Goal: Task Accomplishment & Management: Complete application form

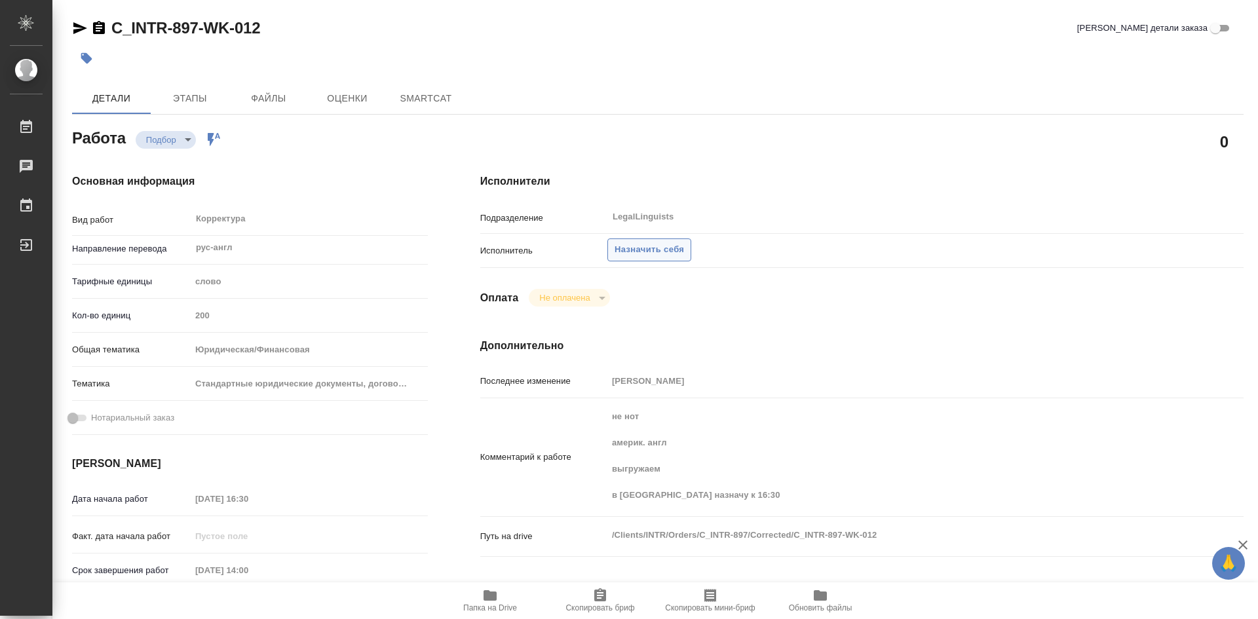
type textarea "x"
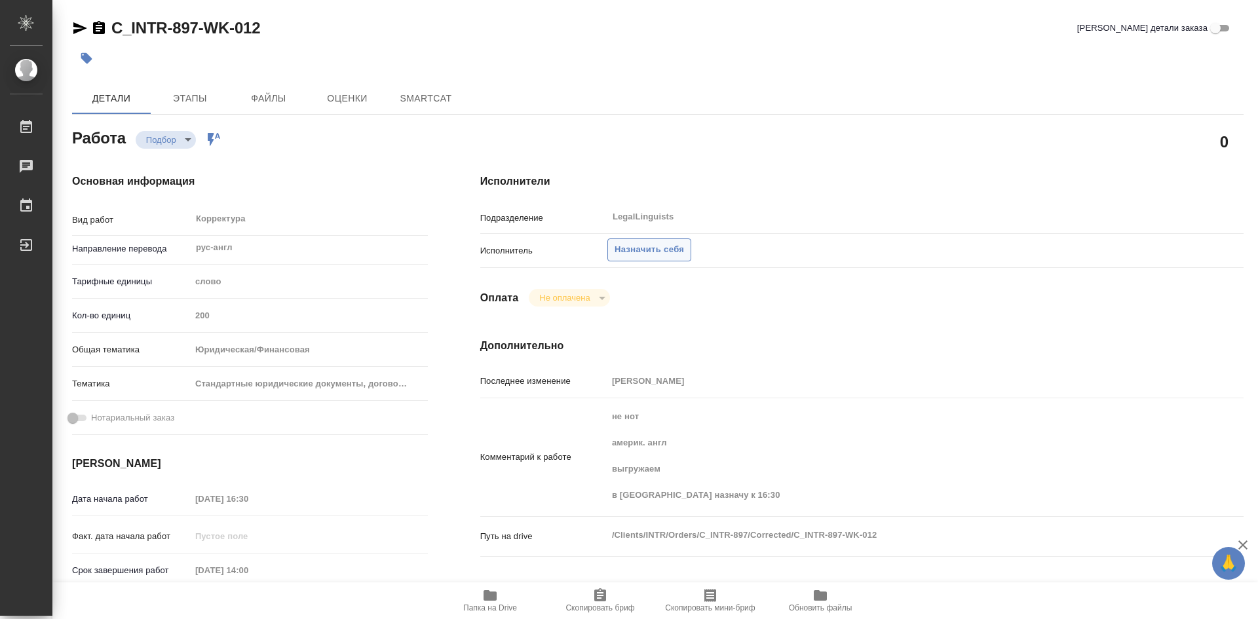
type textarea "x"
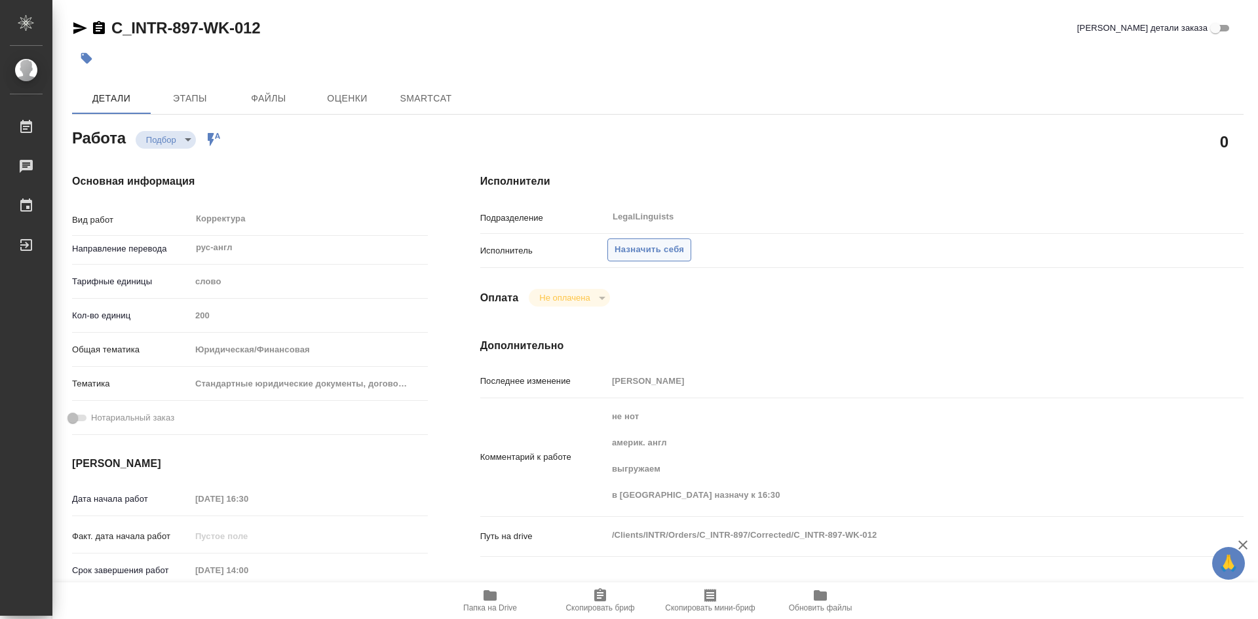
click at [639, 246] on span "Назначить себя" at bounding box center [648, 249] width 69 height 15
type textarea "x"
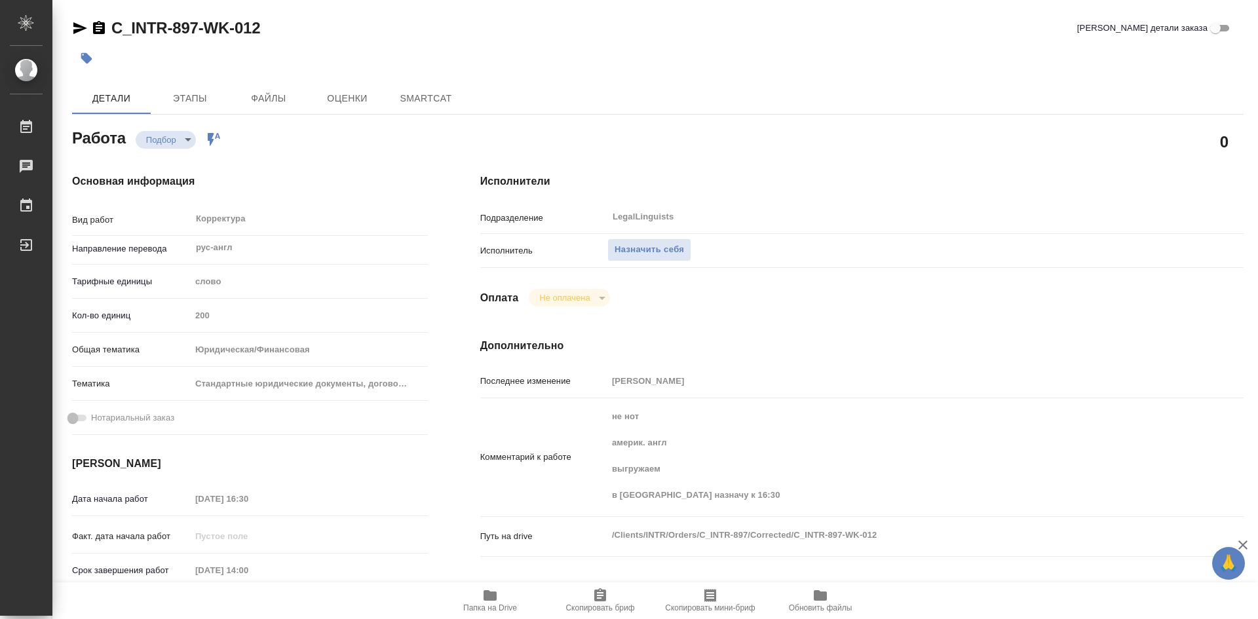
type textarea "x"
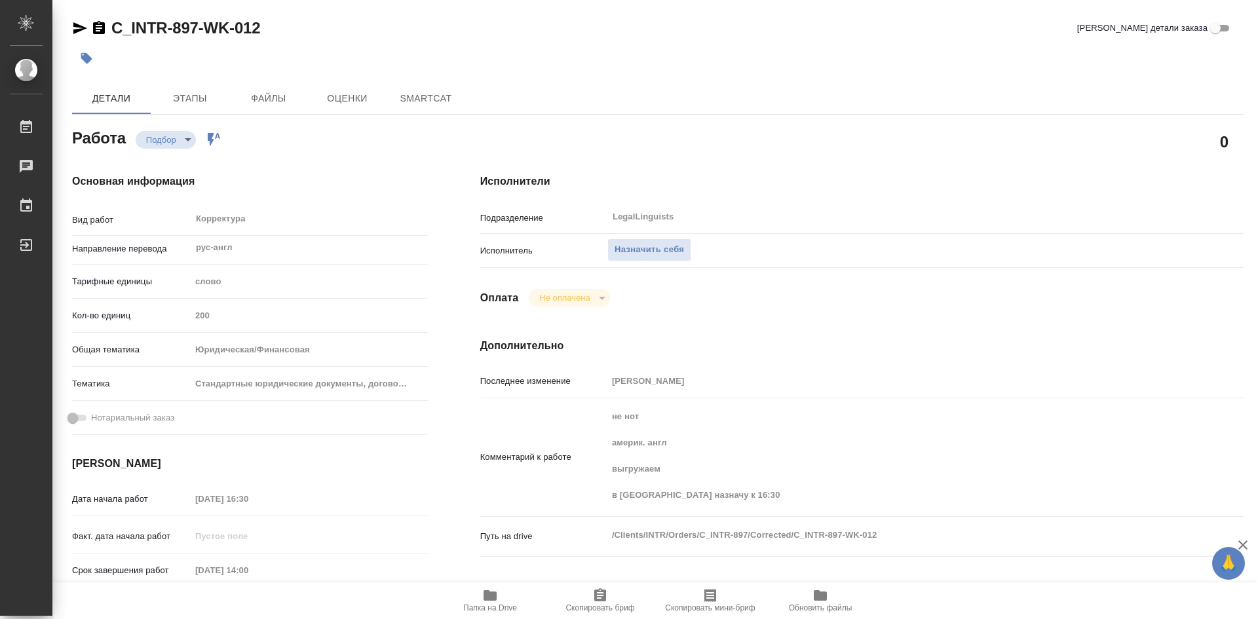
type textarea "x"
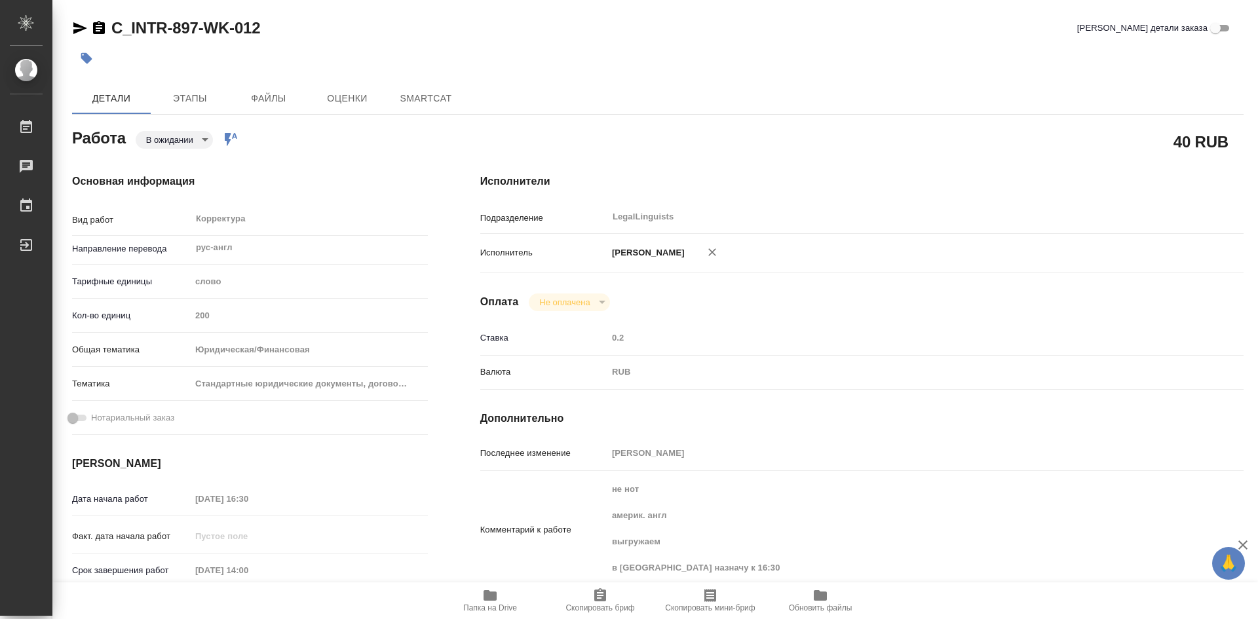
type textarea "x"
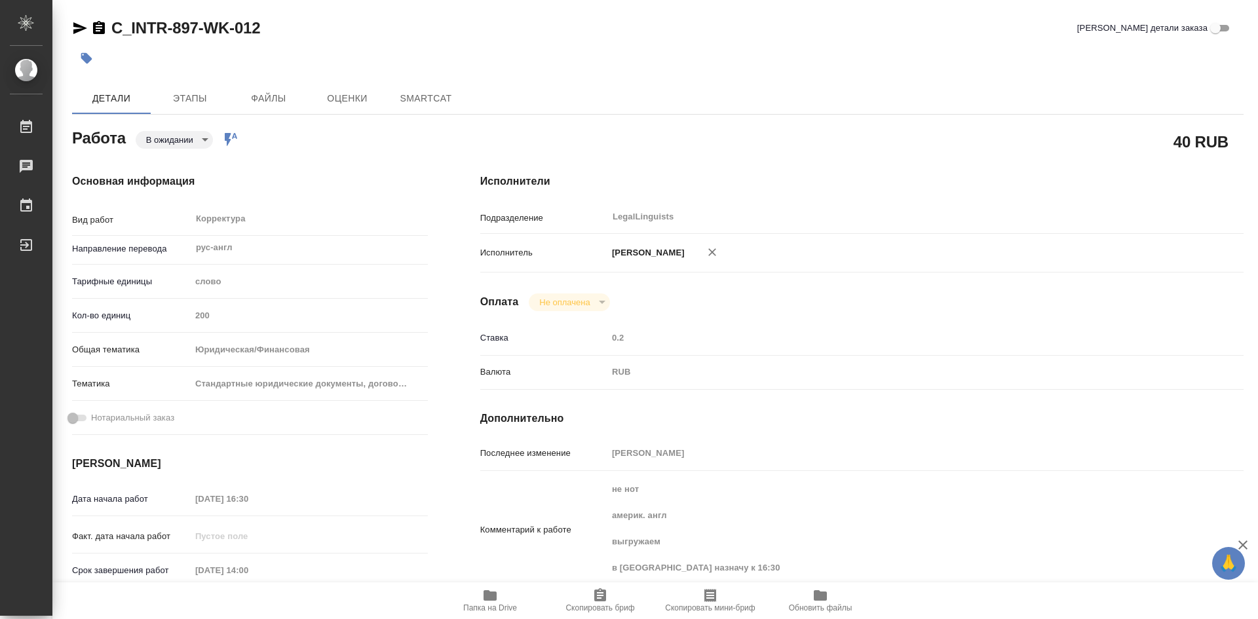
type textarea "x"
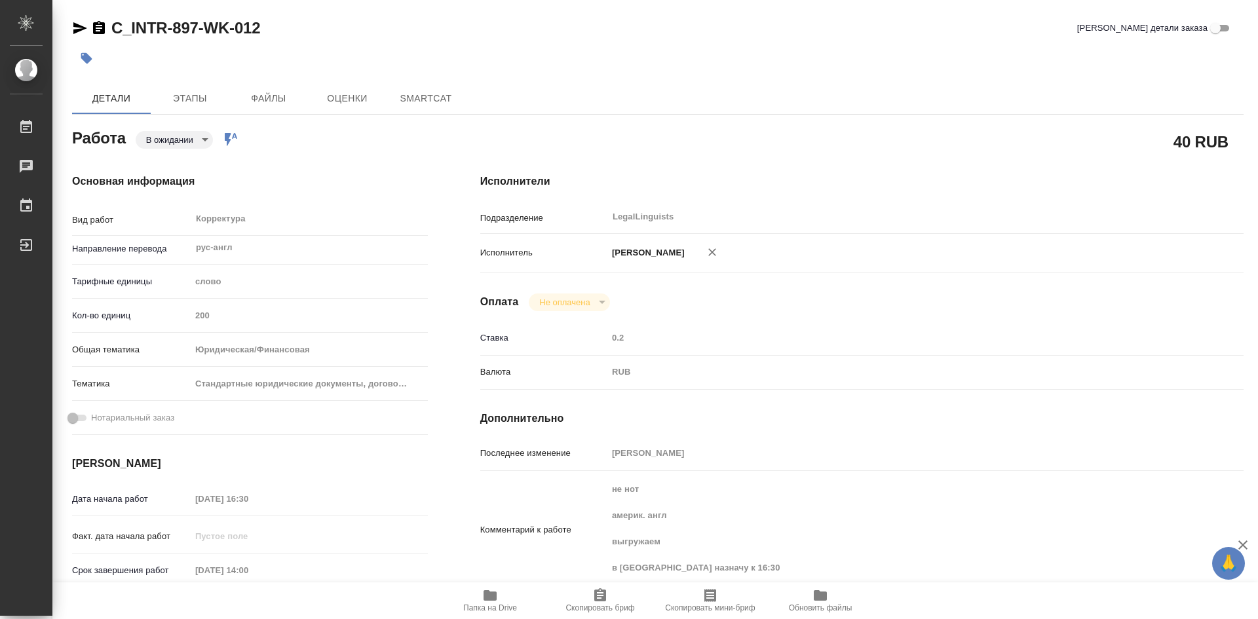
type textarea "x"
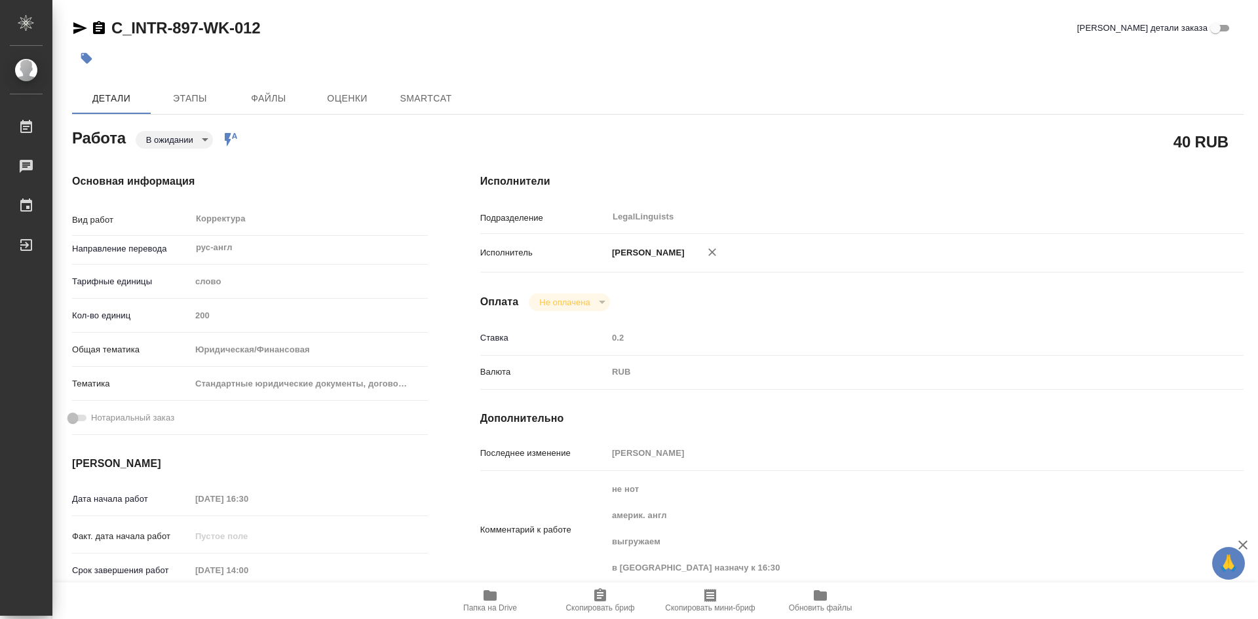
type textarea "x"
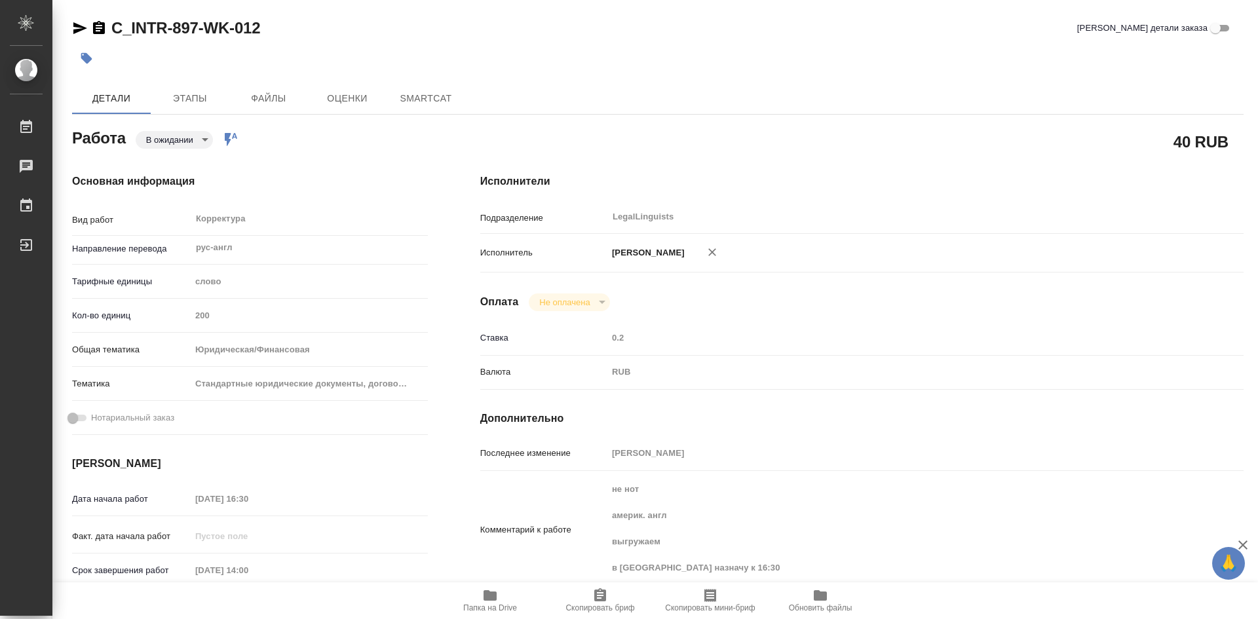
type textarea "x"
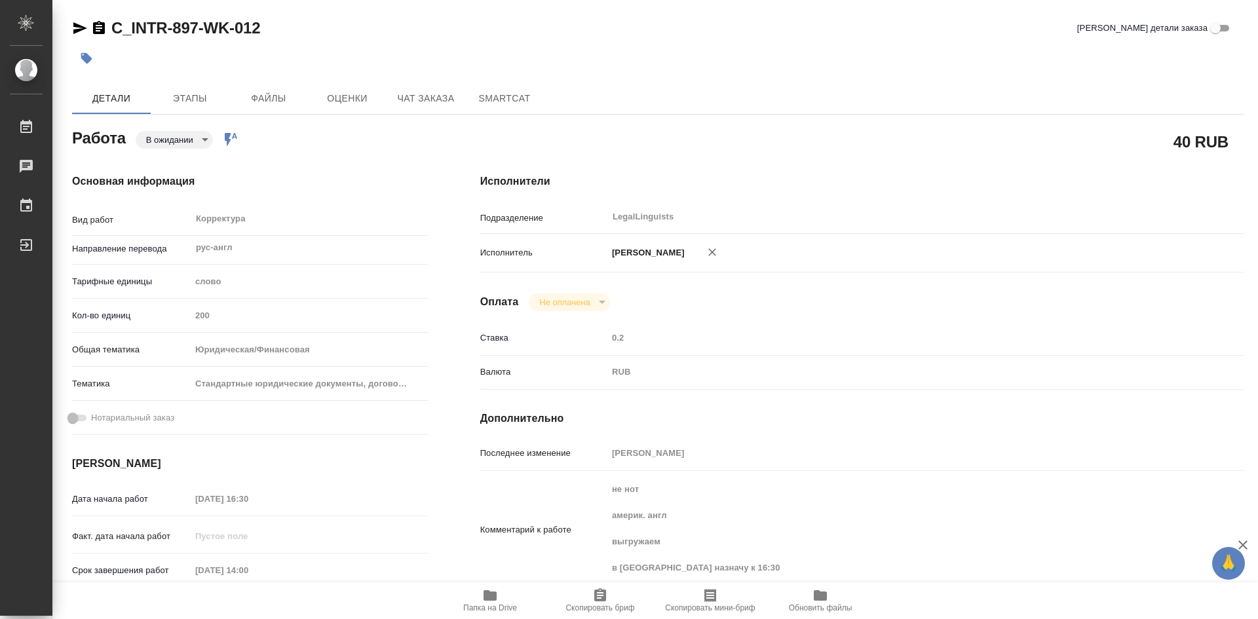
type textarea "x"
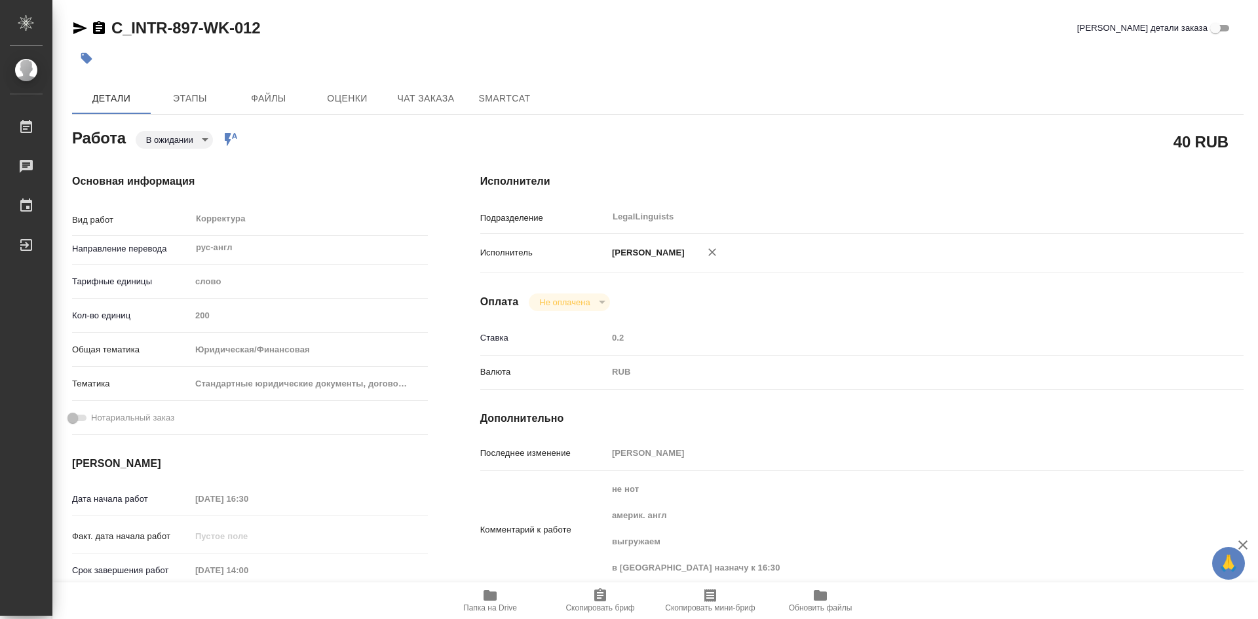
type textarea "x"
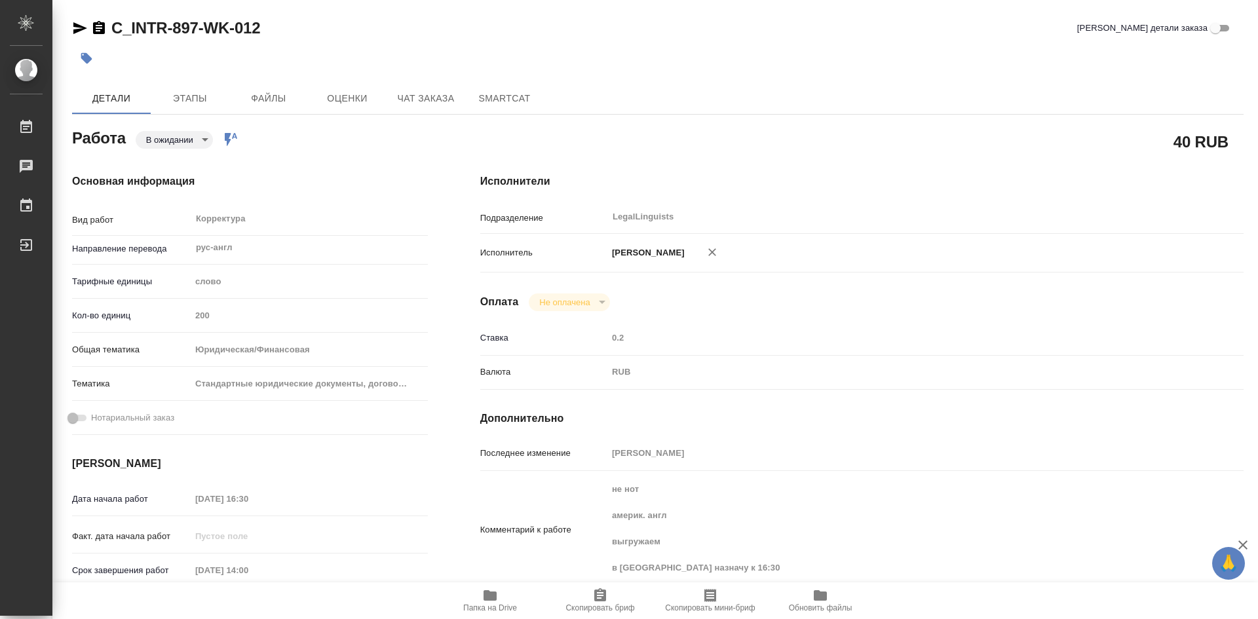
click at [599, 597] on icon "button" at bounding box center [600, 594] width 12 height 13
click at [491, 600] on icon "button" at bounding box center [489, 595] width 13 height 10
type textarea "x"
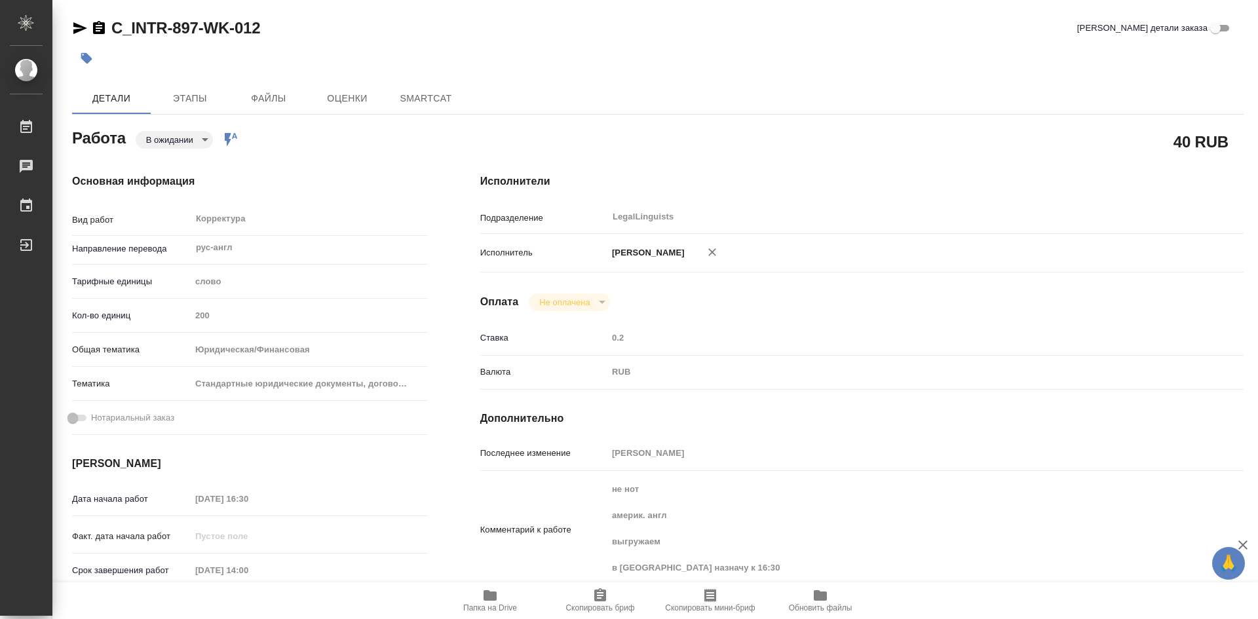
type textarea "x"
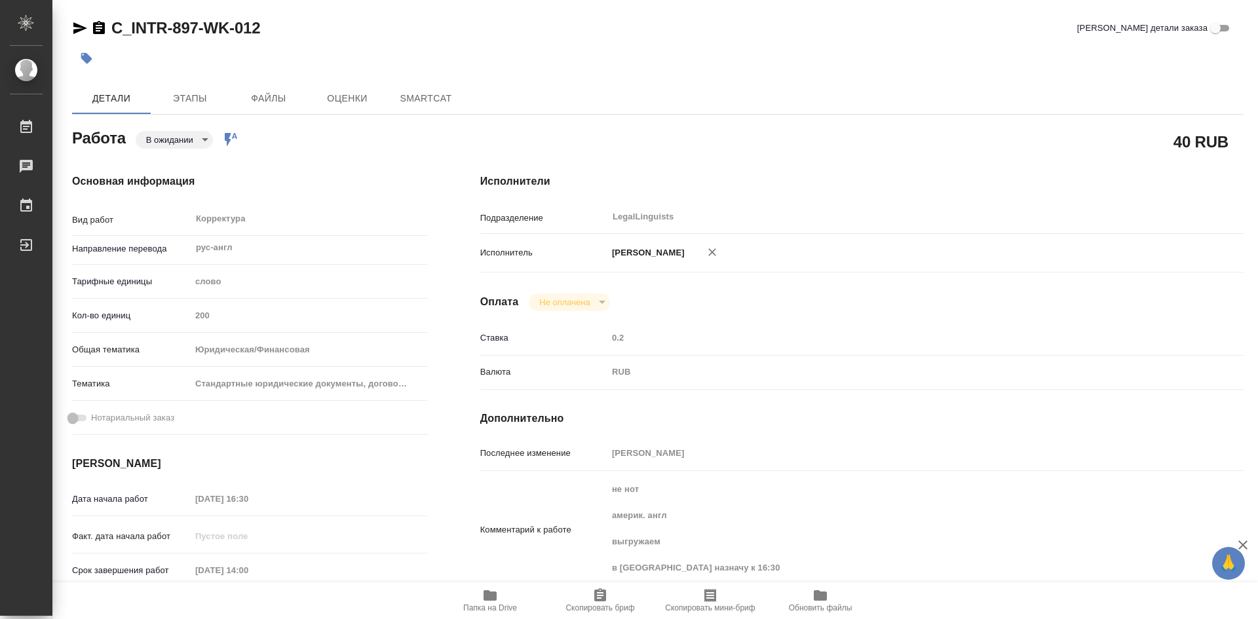
type textarea "x"
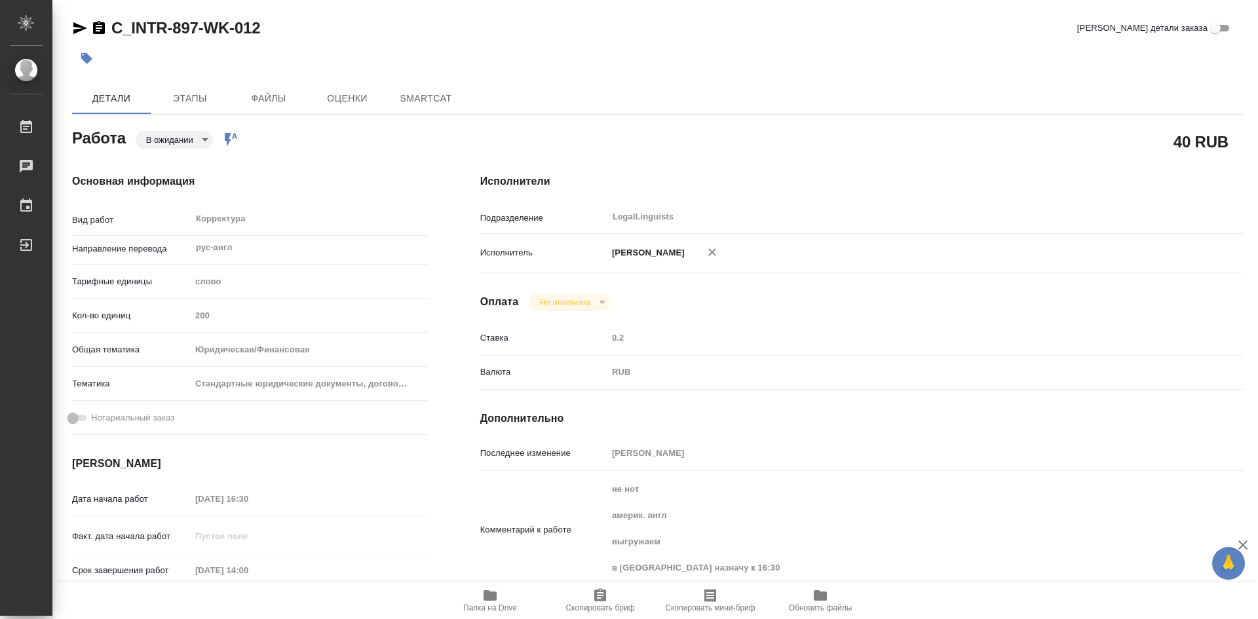
type textarea "x"
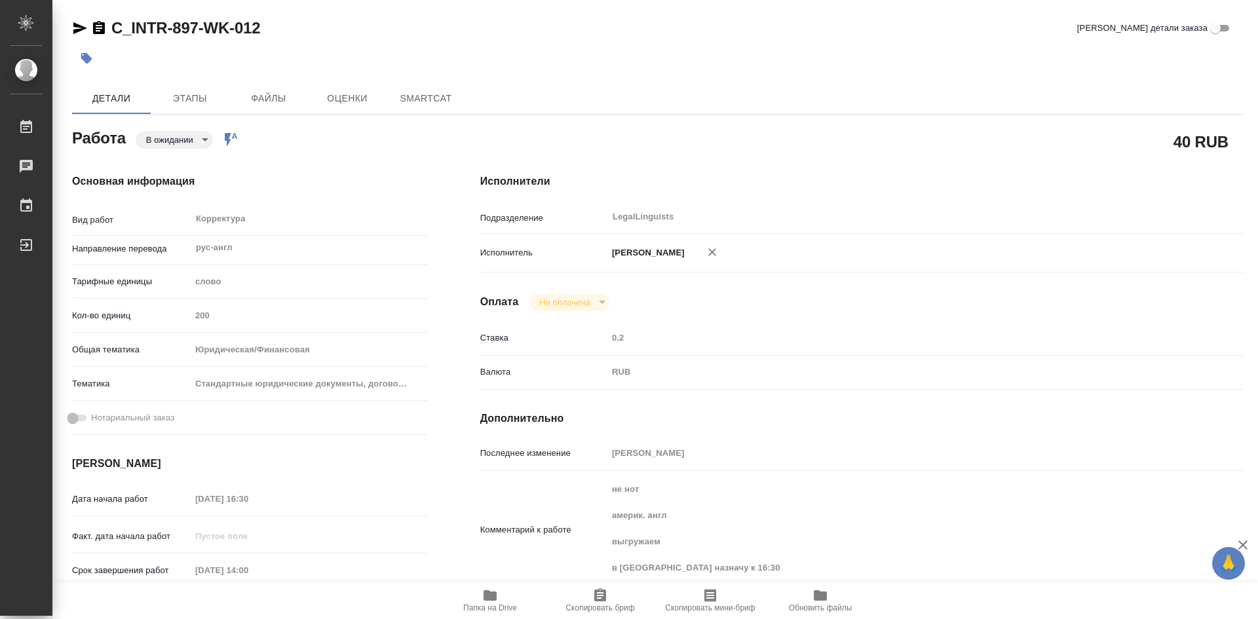
type textarea "x"
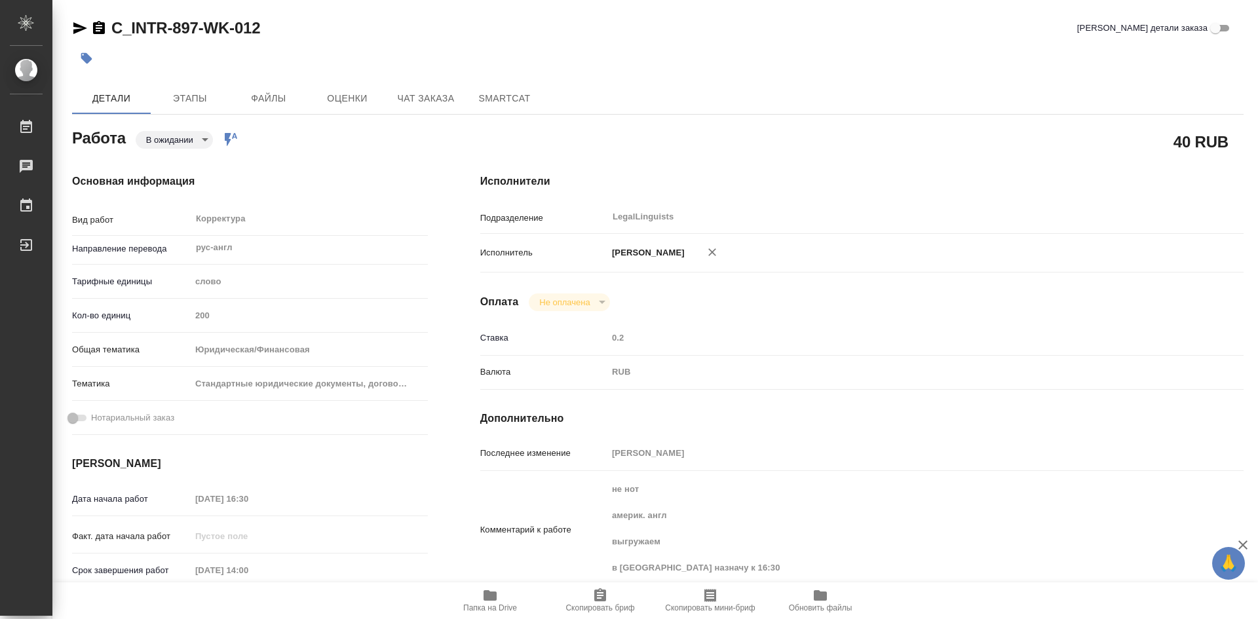
type textarea "x"
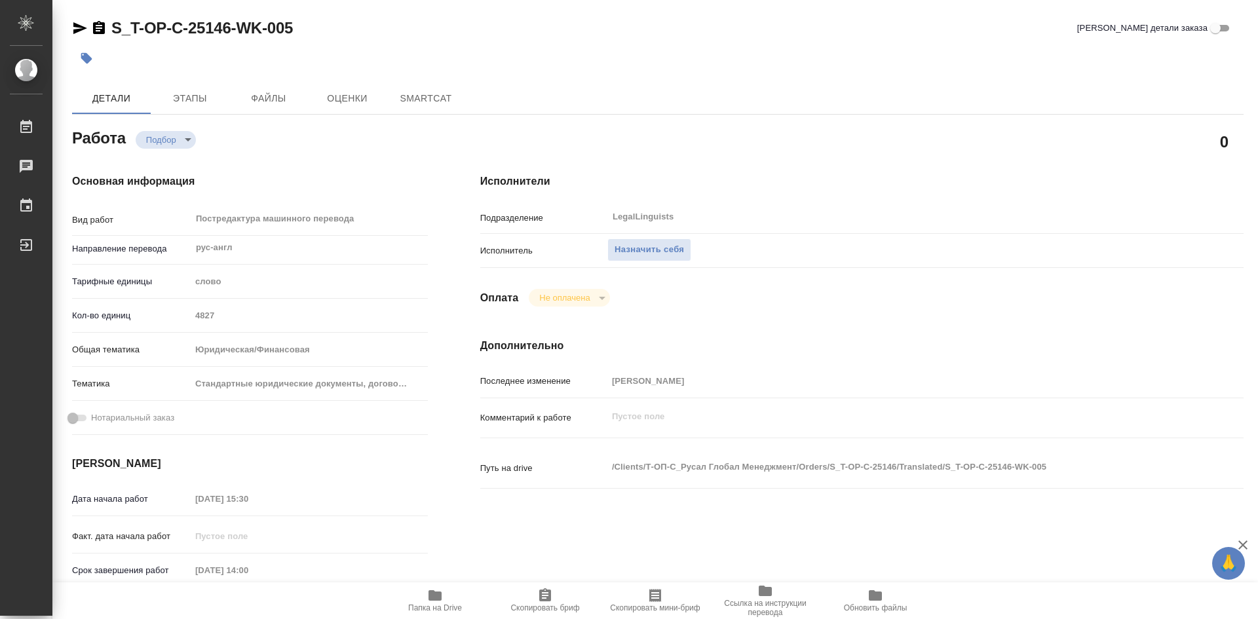
type textarea "x"
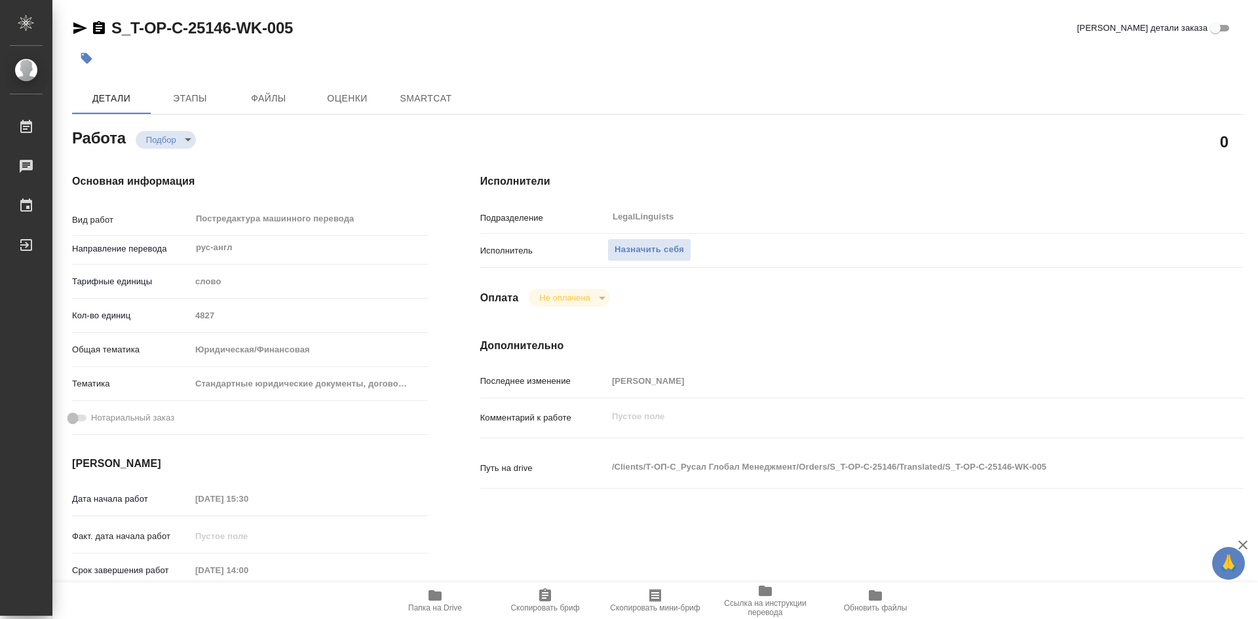
type textarea "x"
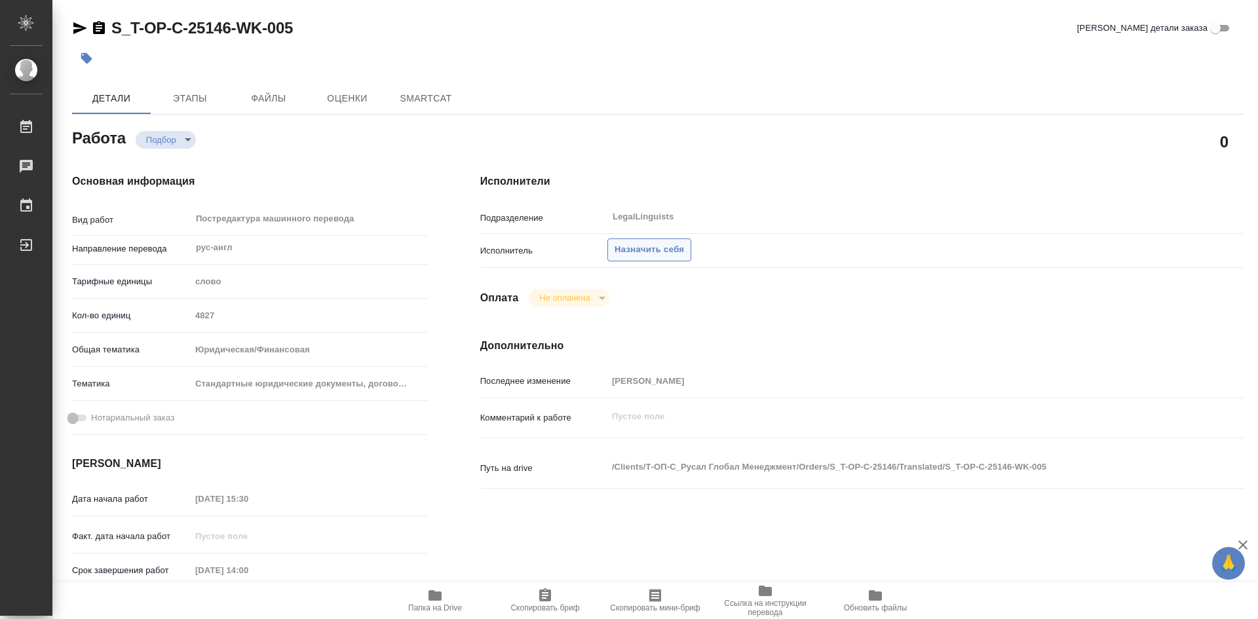
type textarea "x"
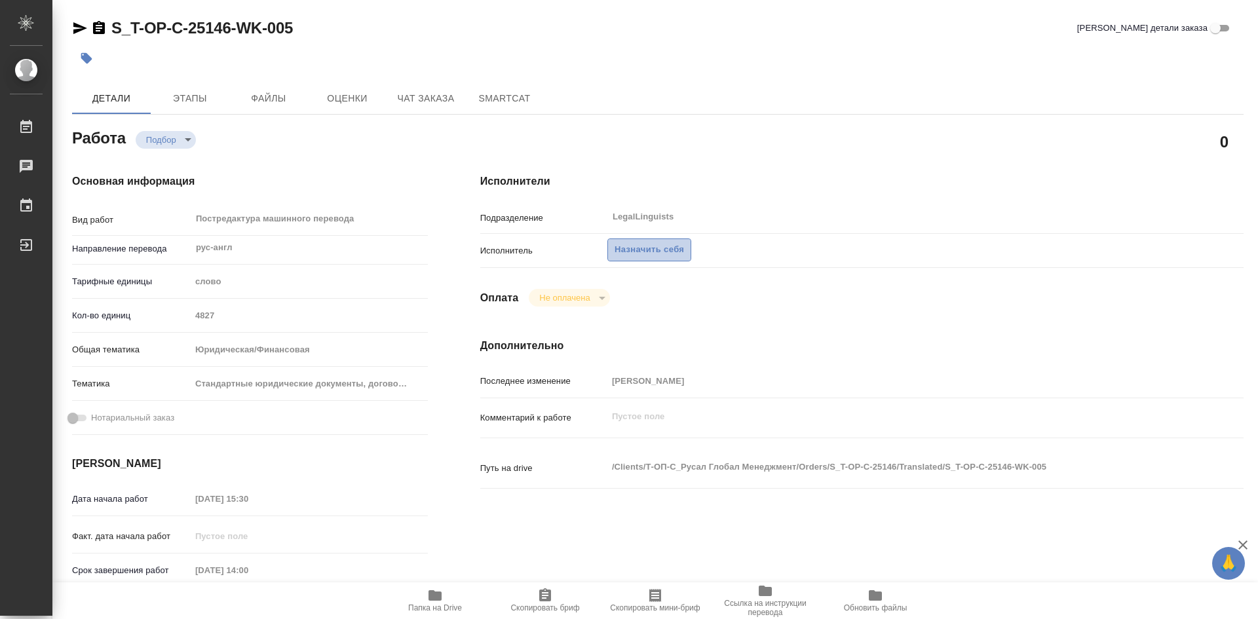
click at [624, 252] on span "Назначить себя" at bounding box center [648, 249] width 69 height 15
type textarea "x"
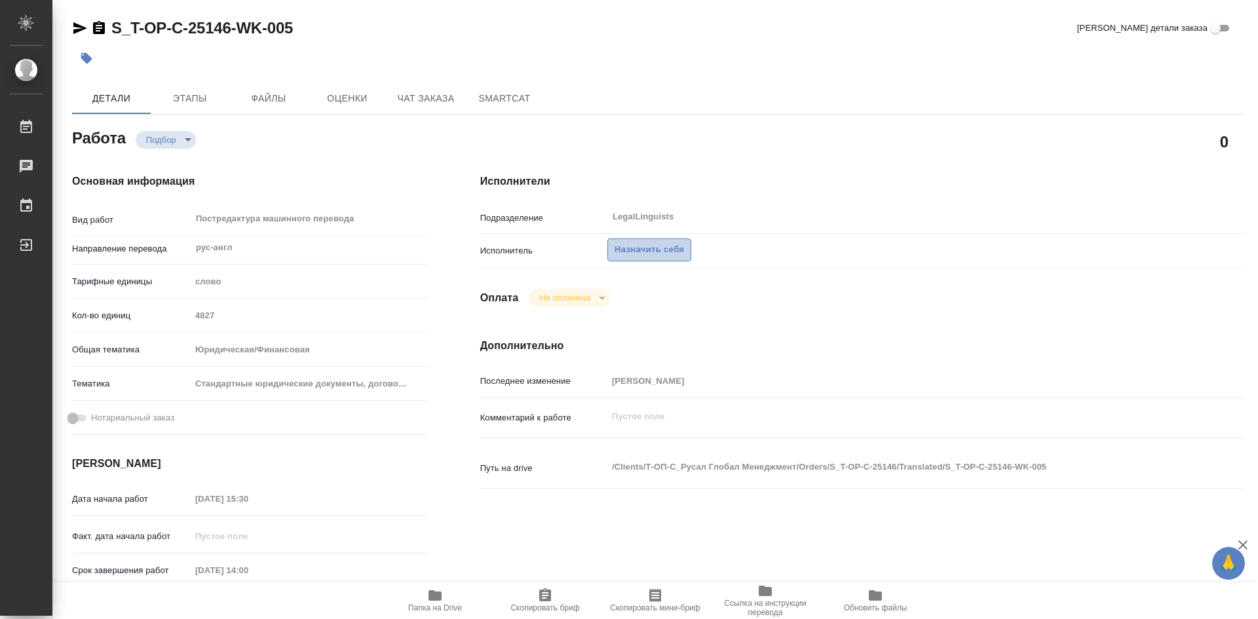
type textarea "x"
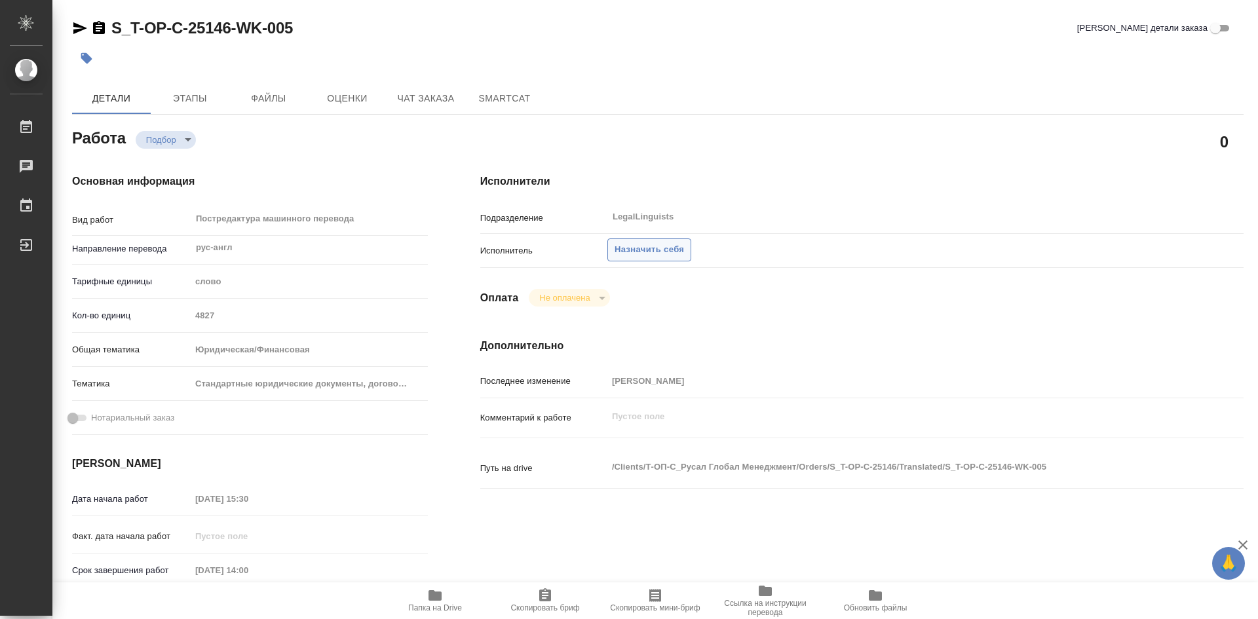
type textarea "x"
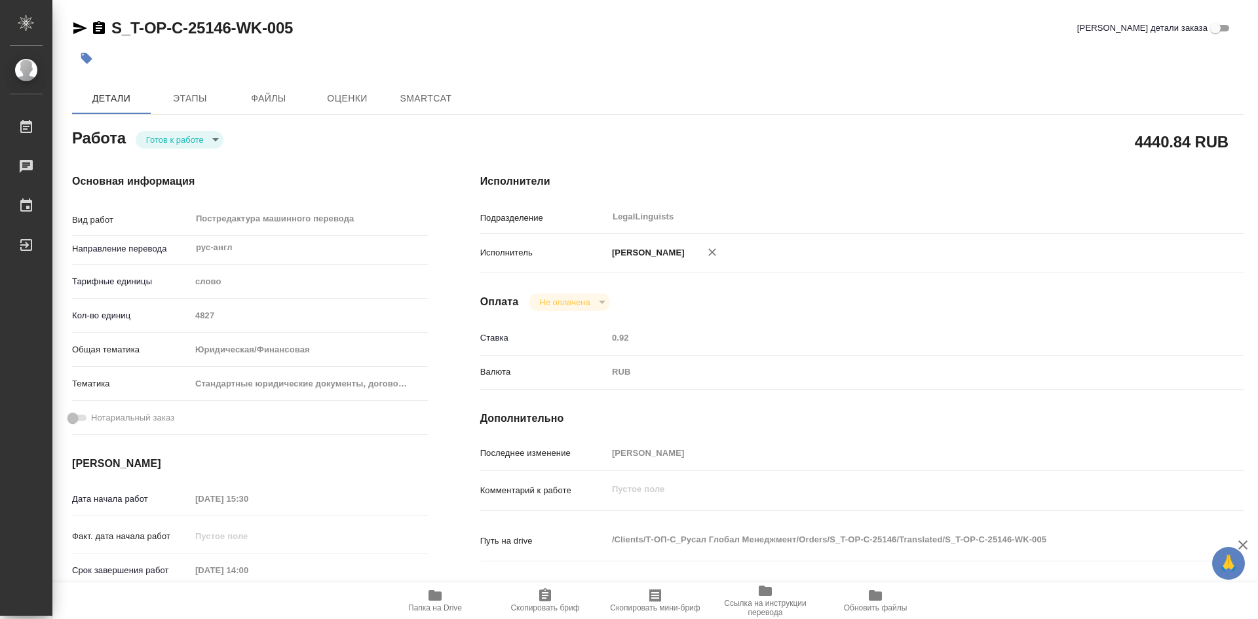
type textarea "x"
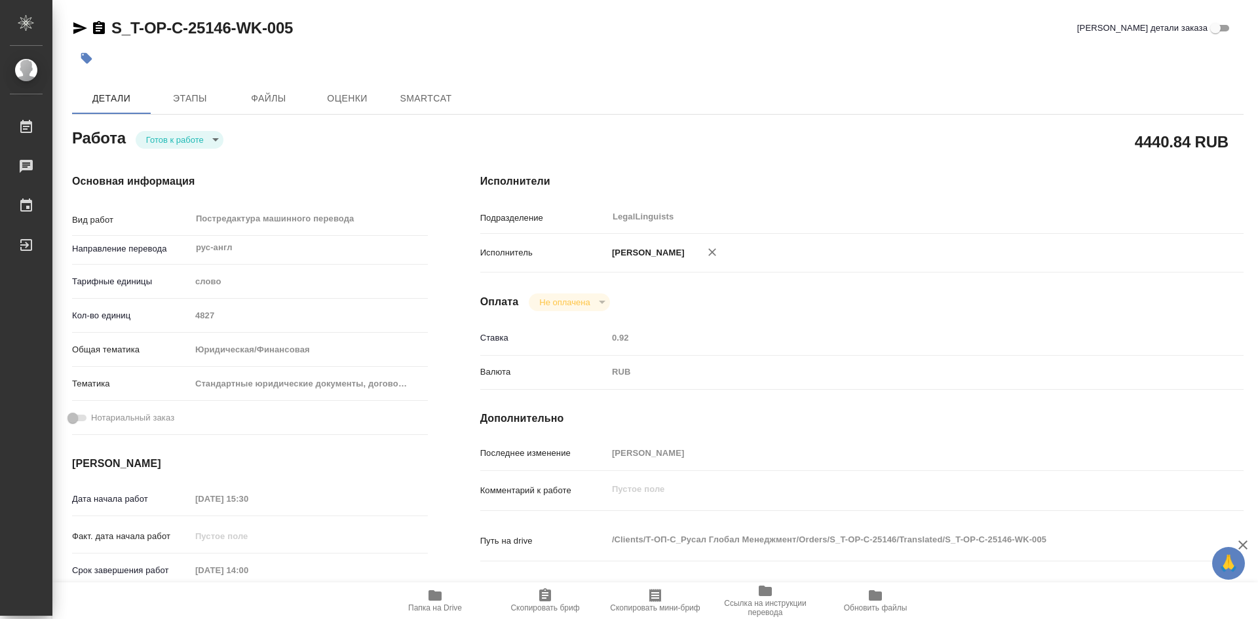
type textarea "x"
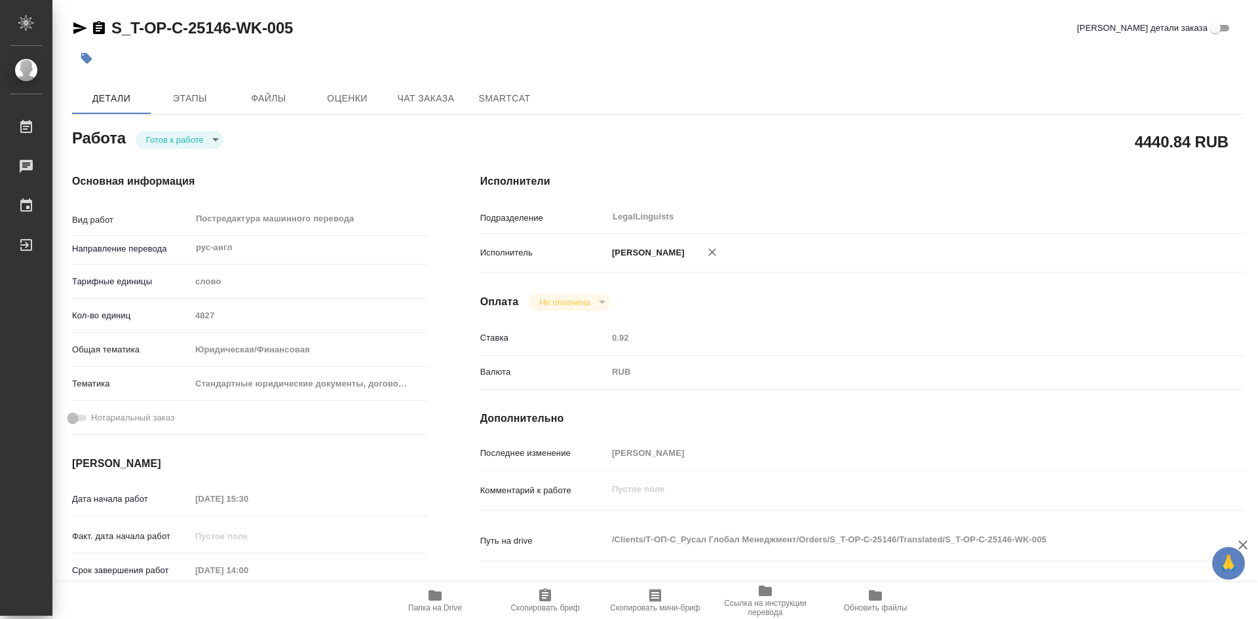
type textarea "x"
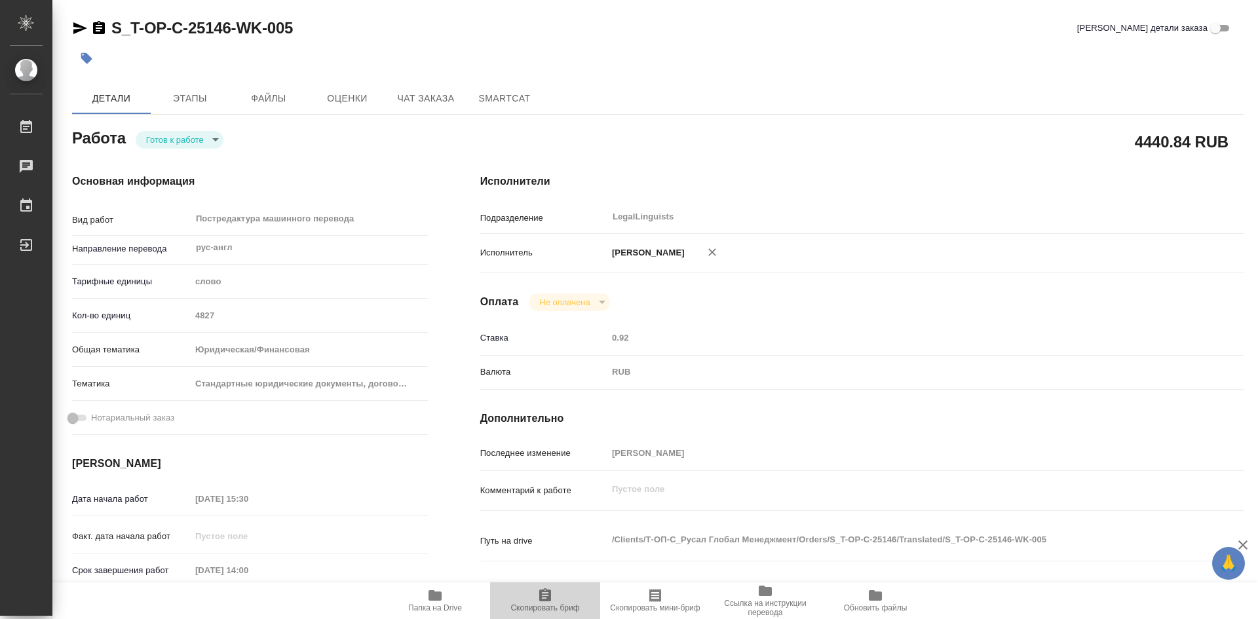
click at [543, 599] on icon "button" at bounding box center [545, 594] width 12 height 13
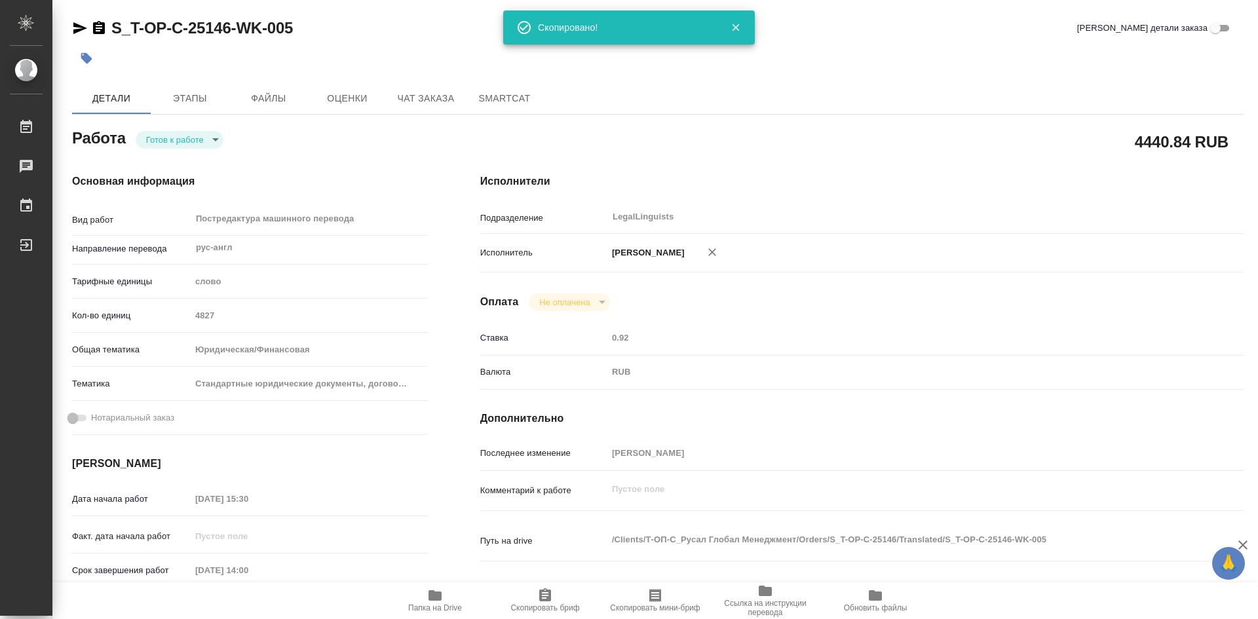
type textarea "x"
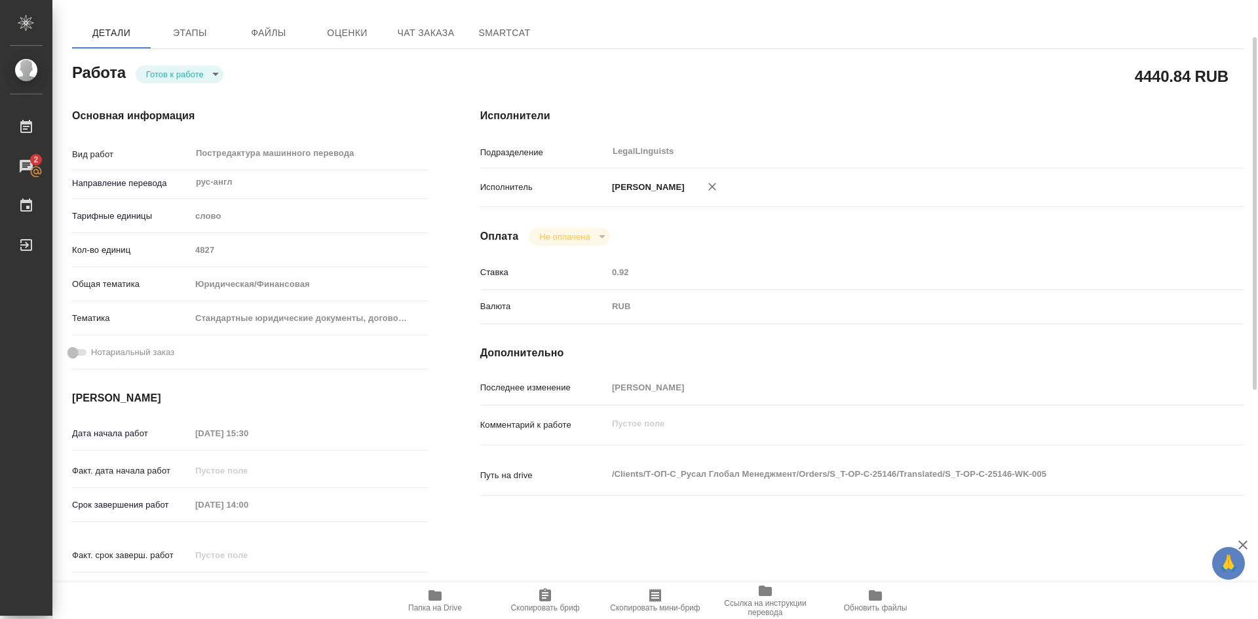
scroll to position [131, 0]
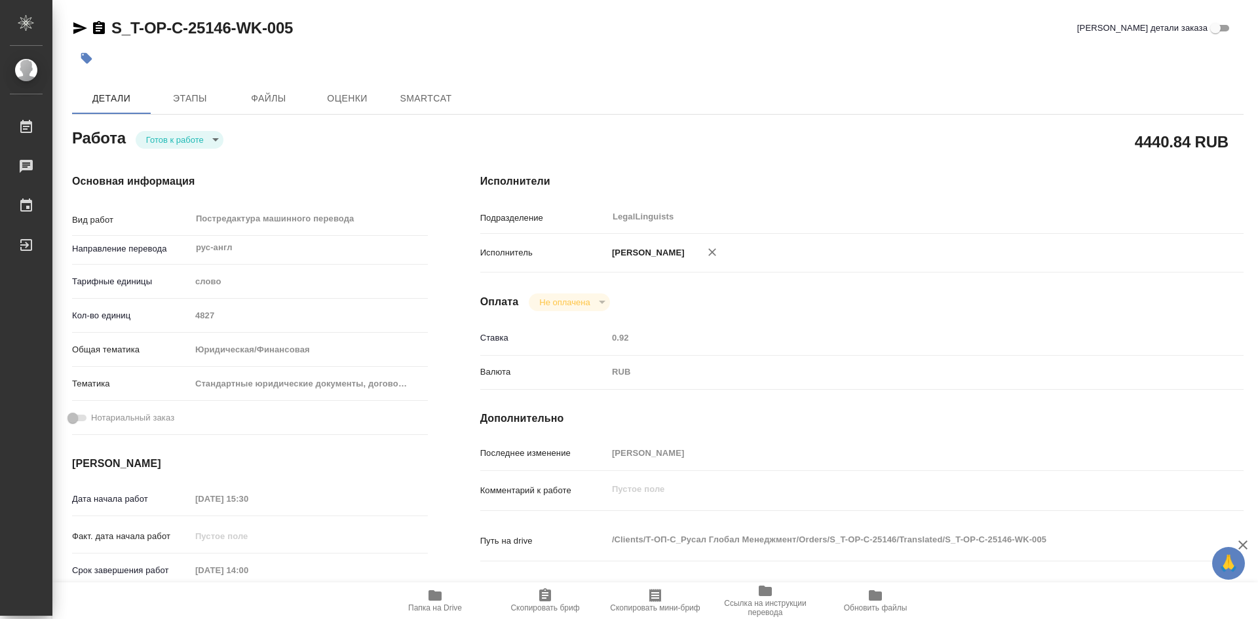
type textarea "x"
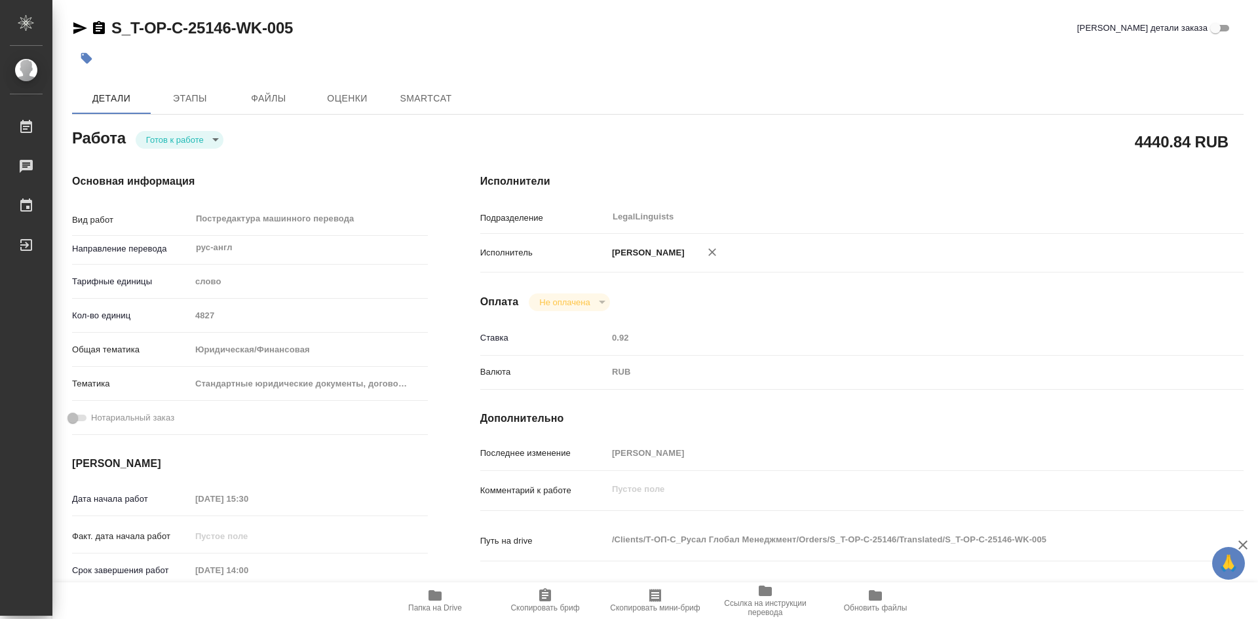
type textarea "x"
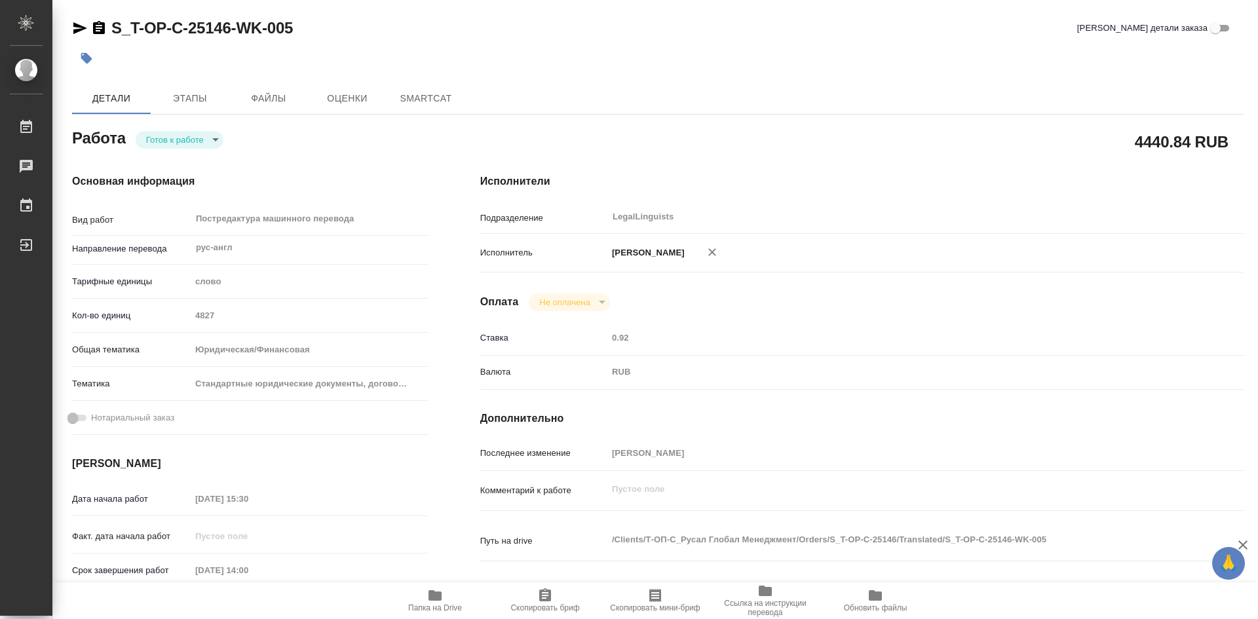
type textarea "x"
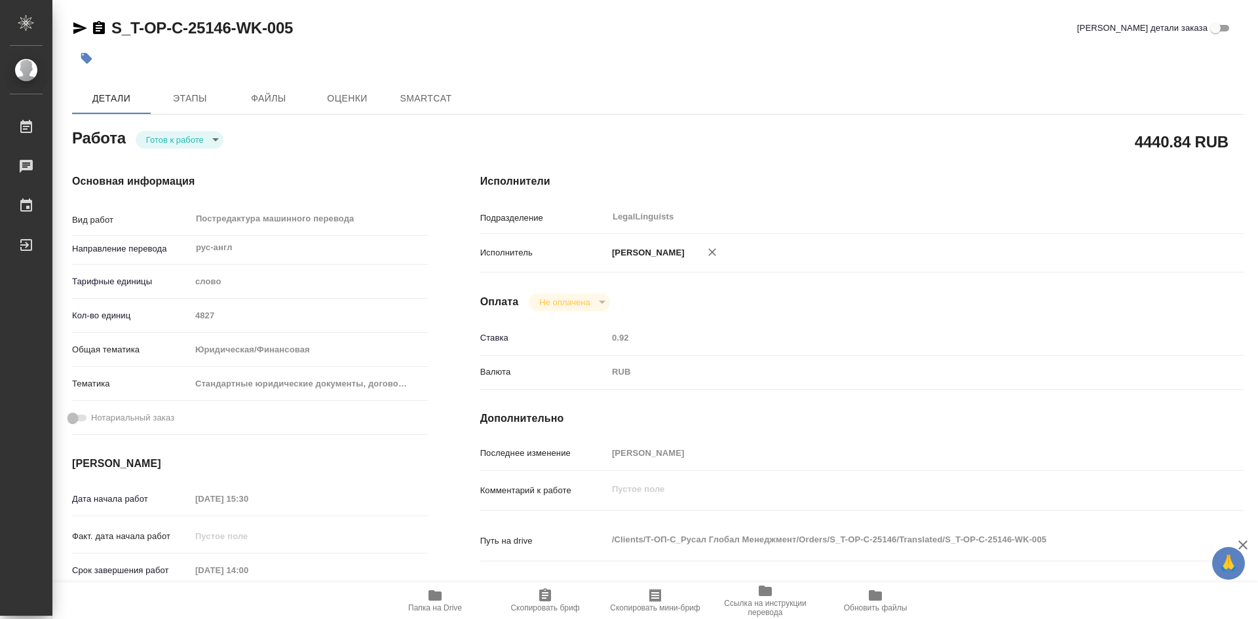
type textarea "x"
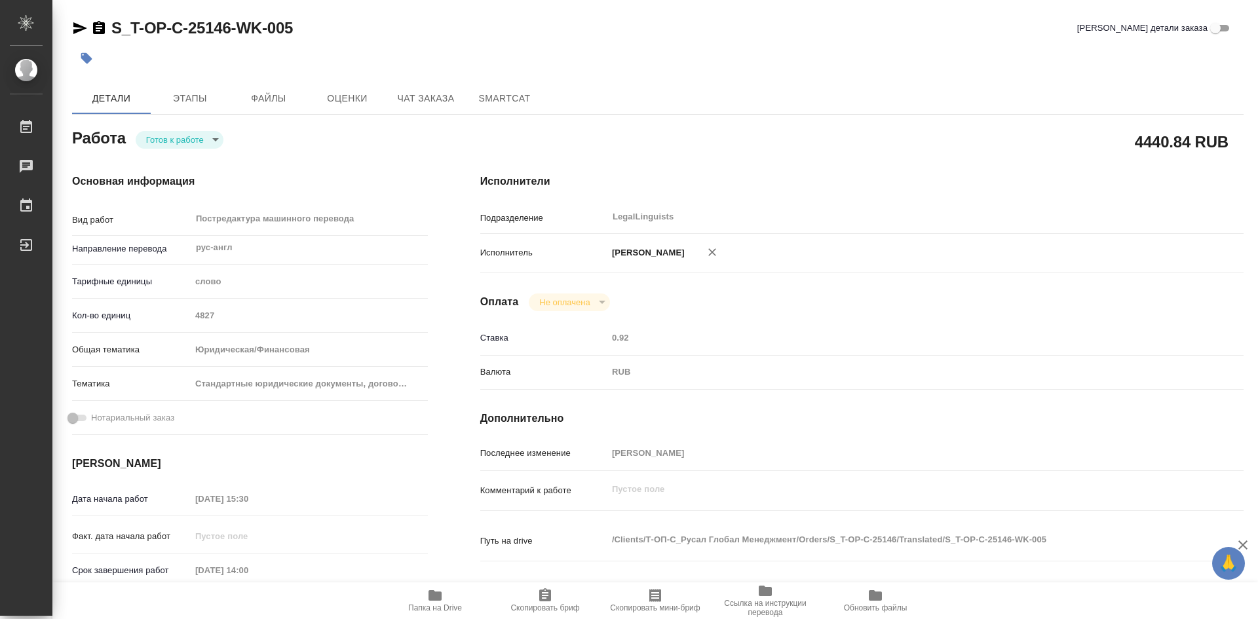
type textarea "x"
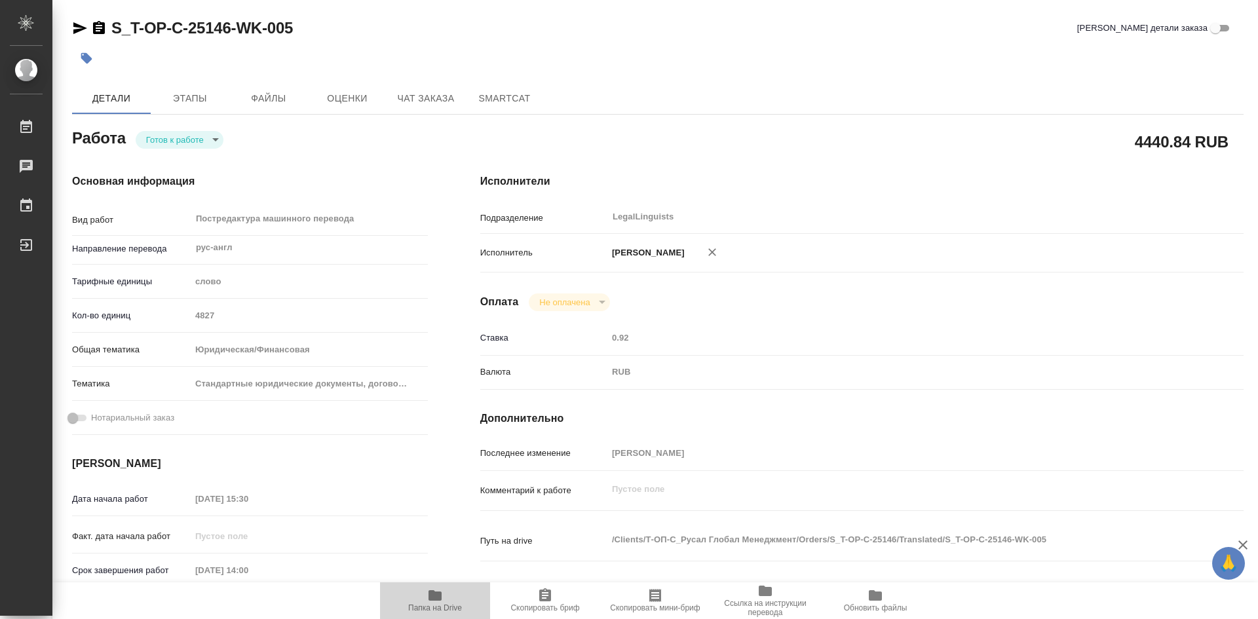
click at [445, 595] on span "Папка на Drive" at bounding box center [435, 600] width 94 height 25
type textarea "x"
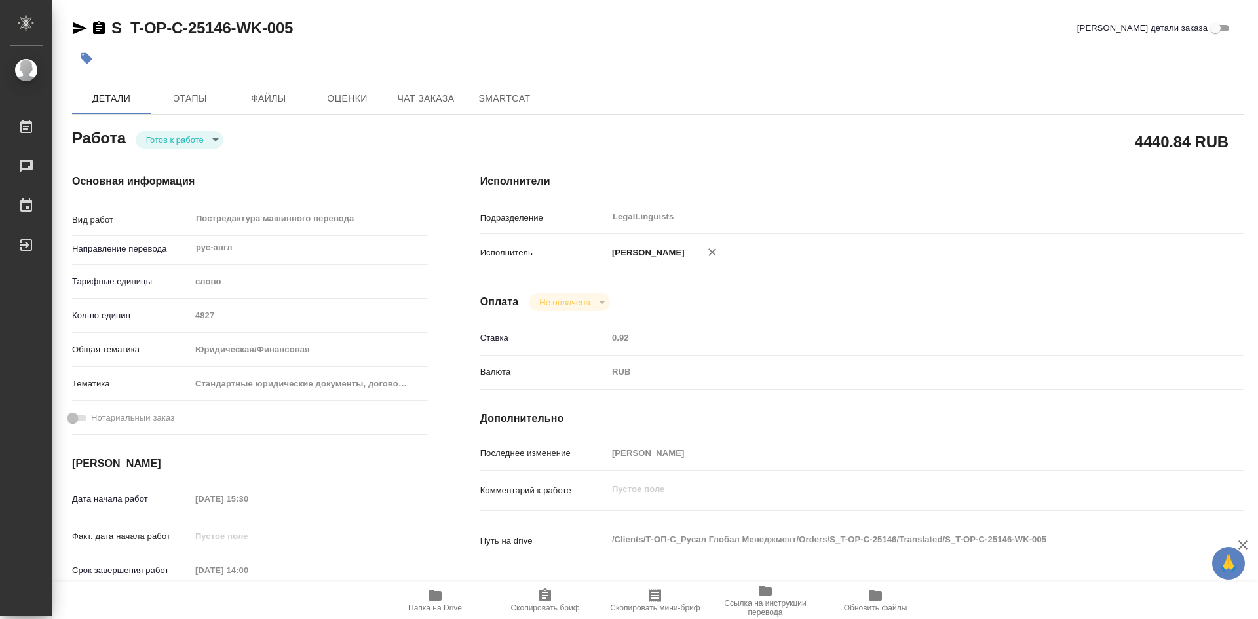
type textarea "x"
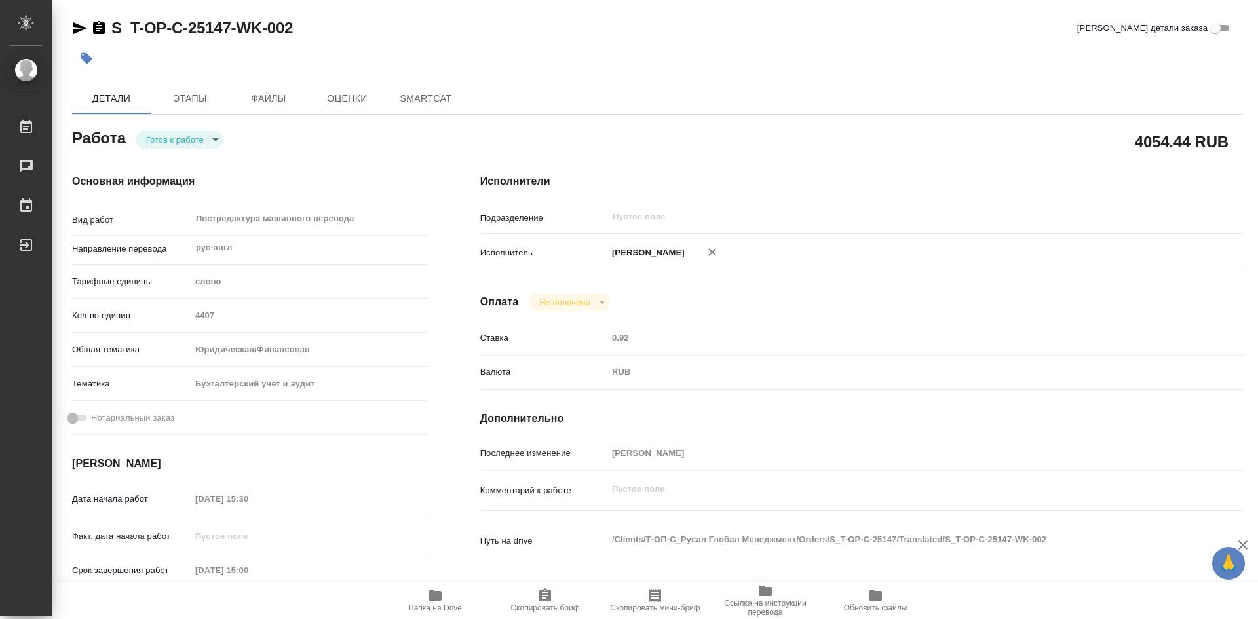
type textarea "x"
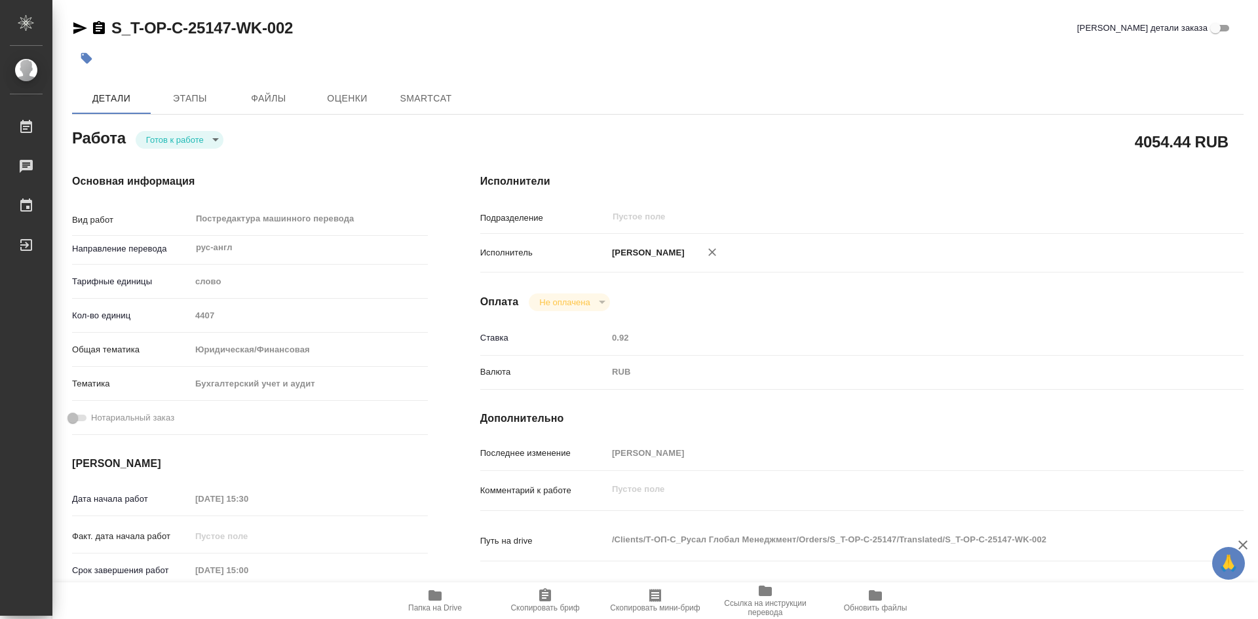
type textarea "x"
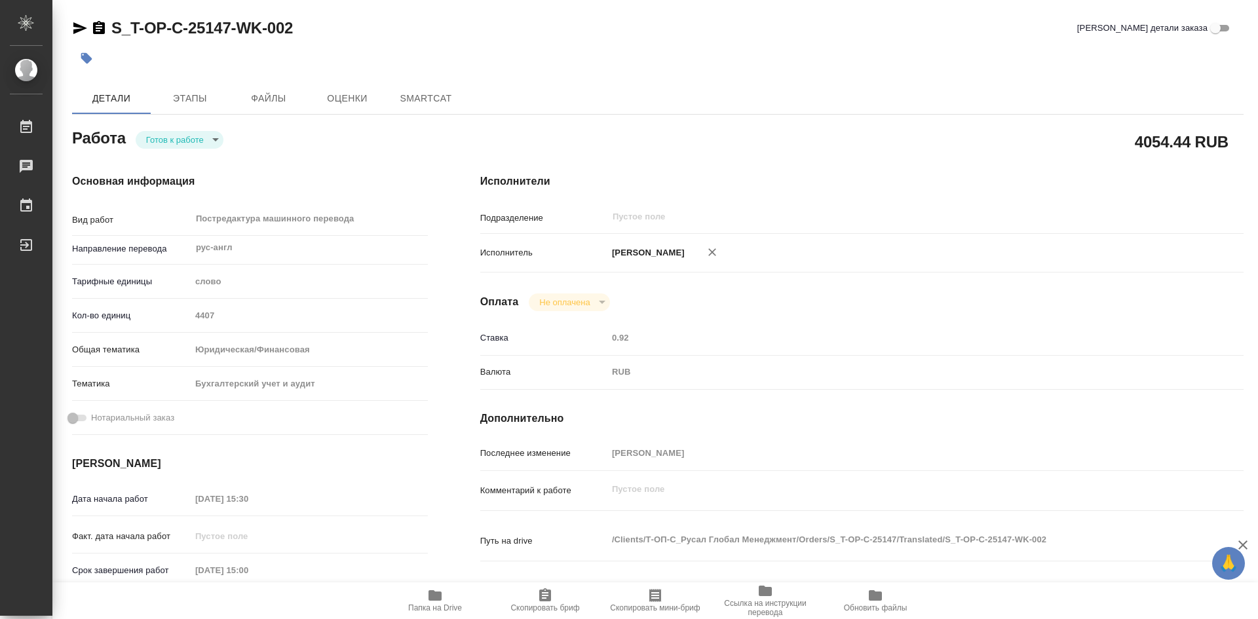
type textarea "x"
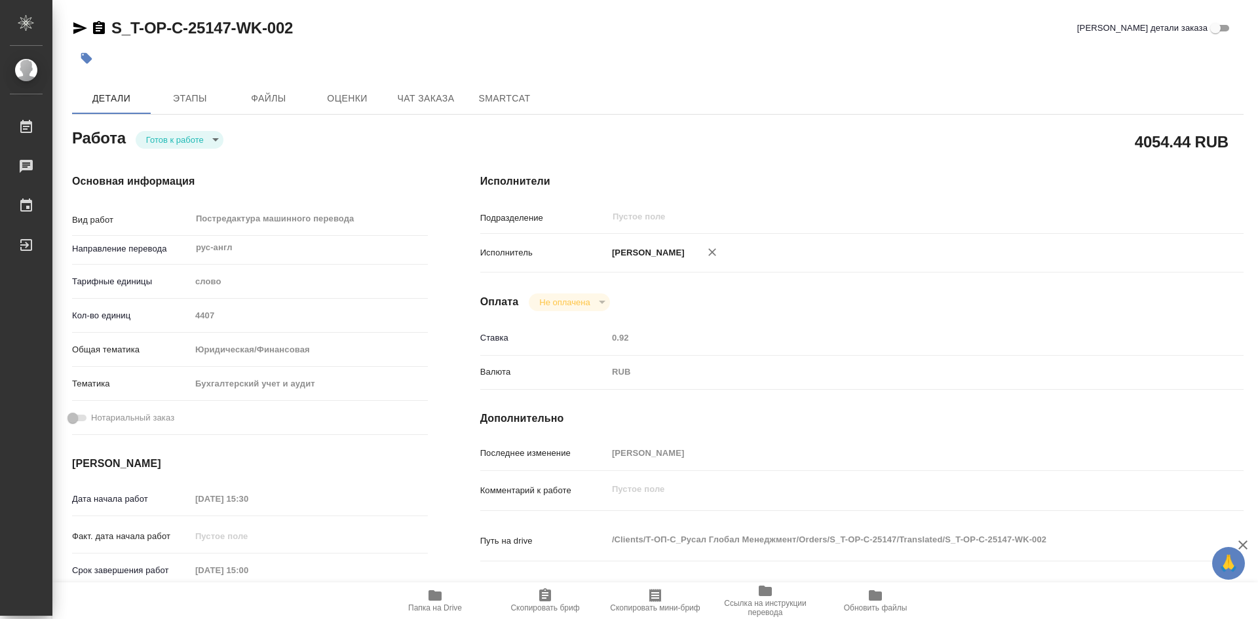
type textarea "x"
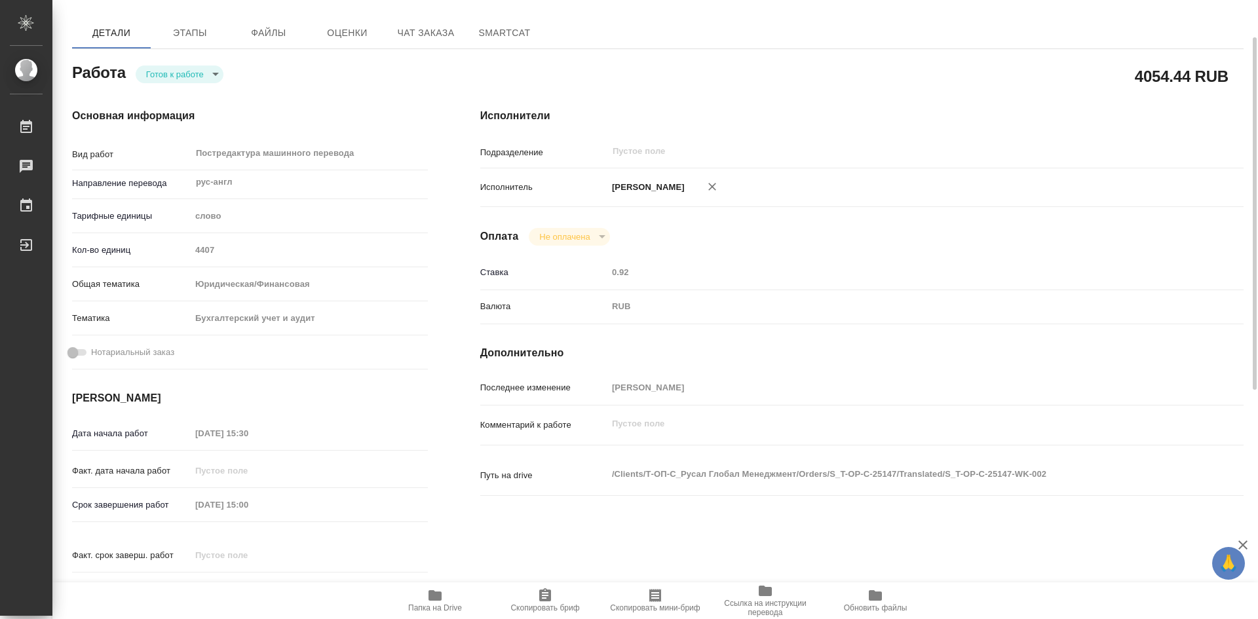
type textarea "x"
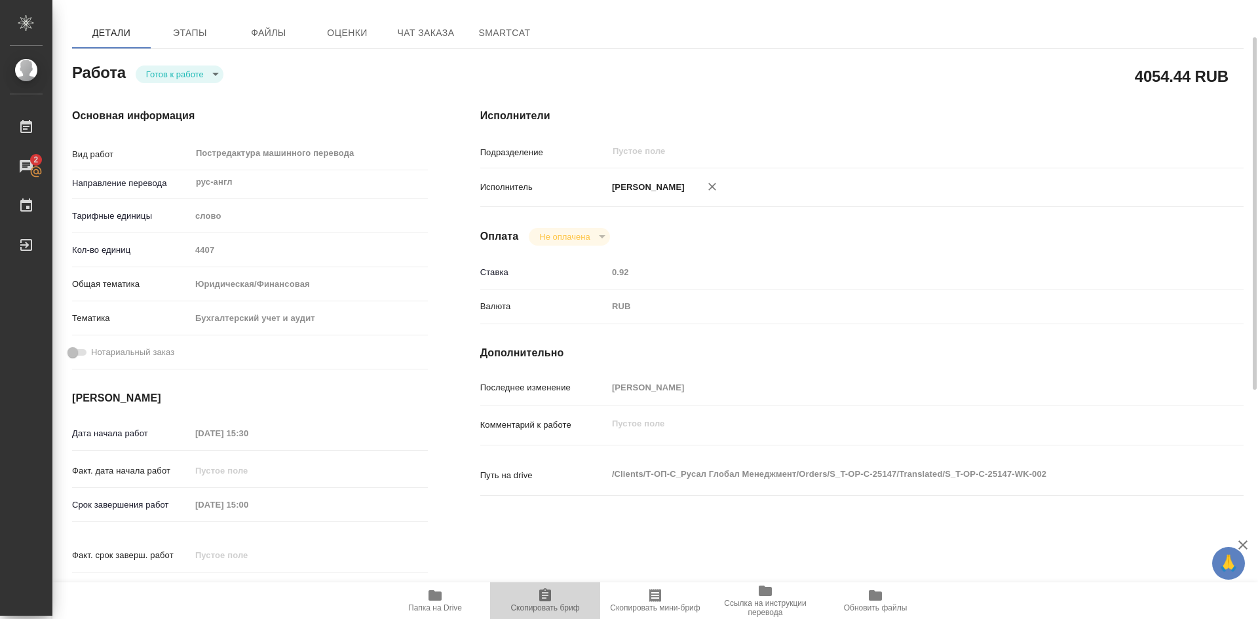
click at [540, 596] on icon "button" at bounding box center [545, 594] width 12 height 13
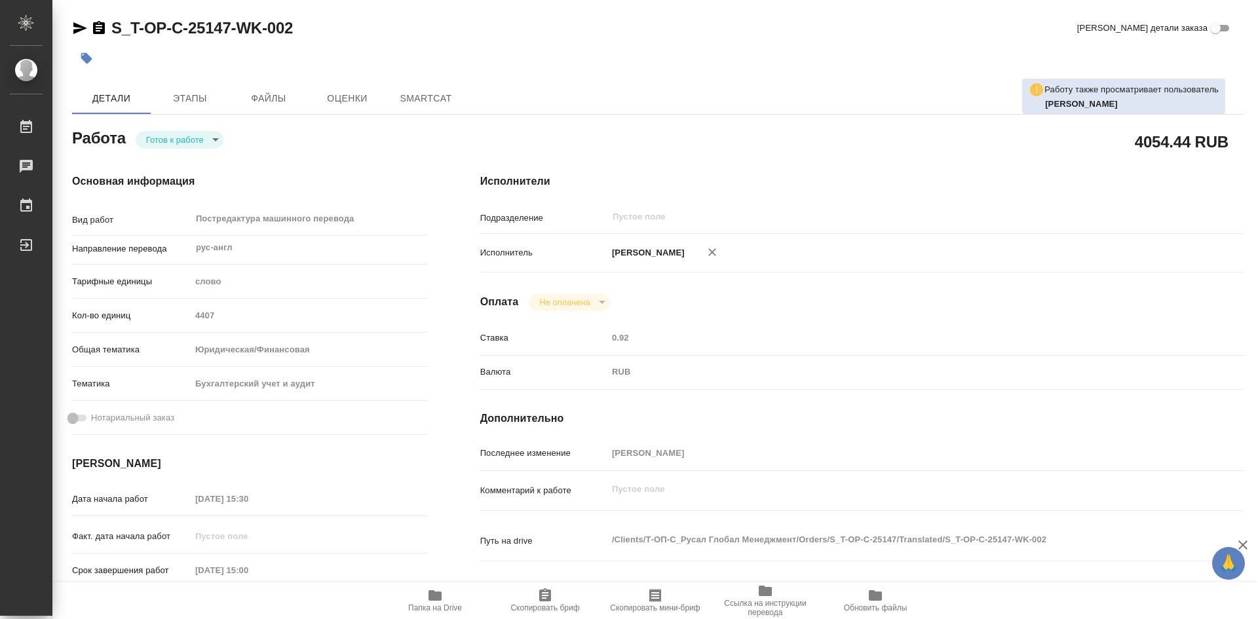
type textarea "x"
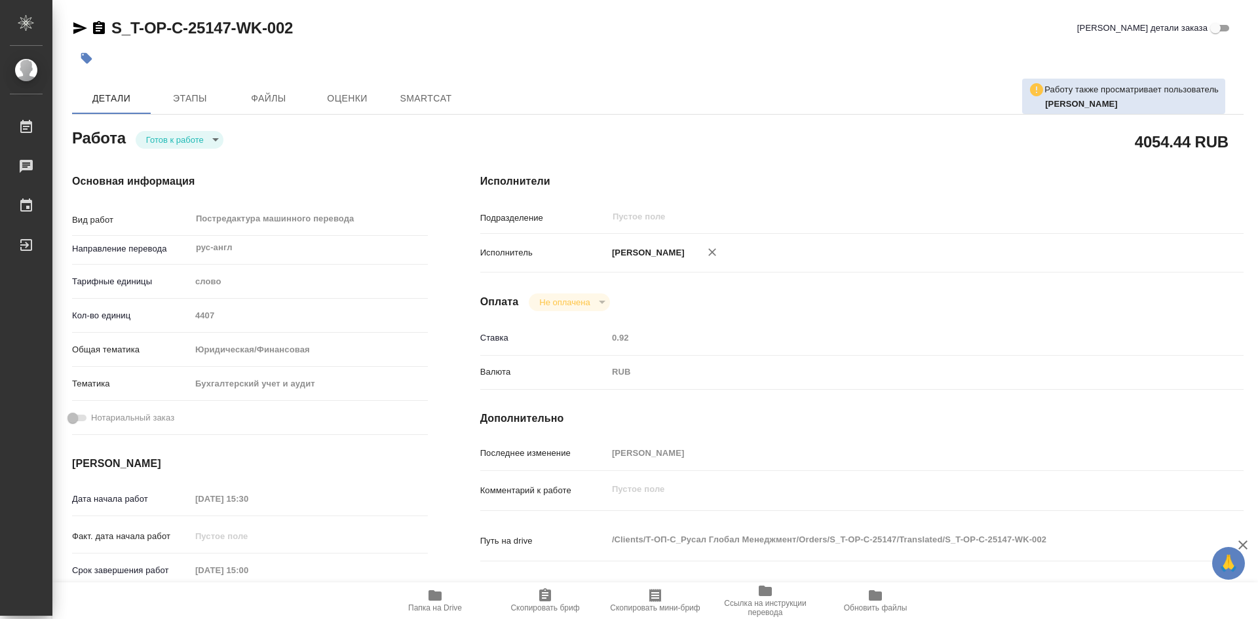
type textarea "x"
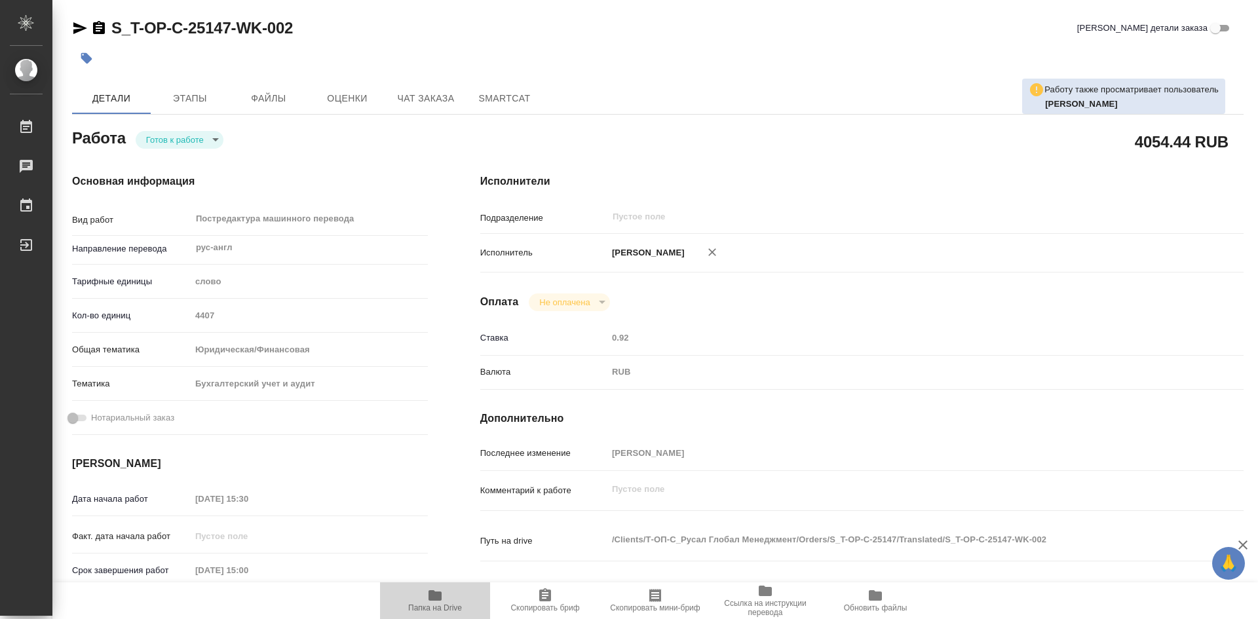
click at [437, 594] on icon "button" at bounding box center [434, 595] width 13 height 10
type textarea "x"
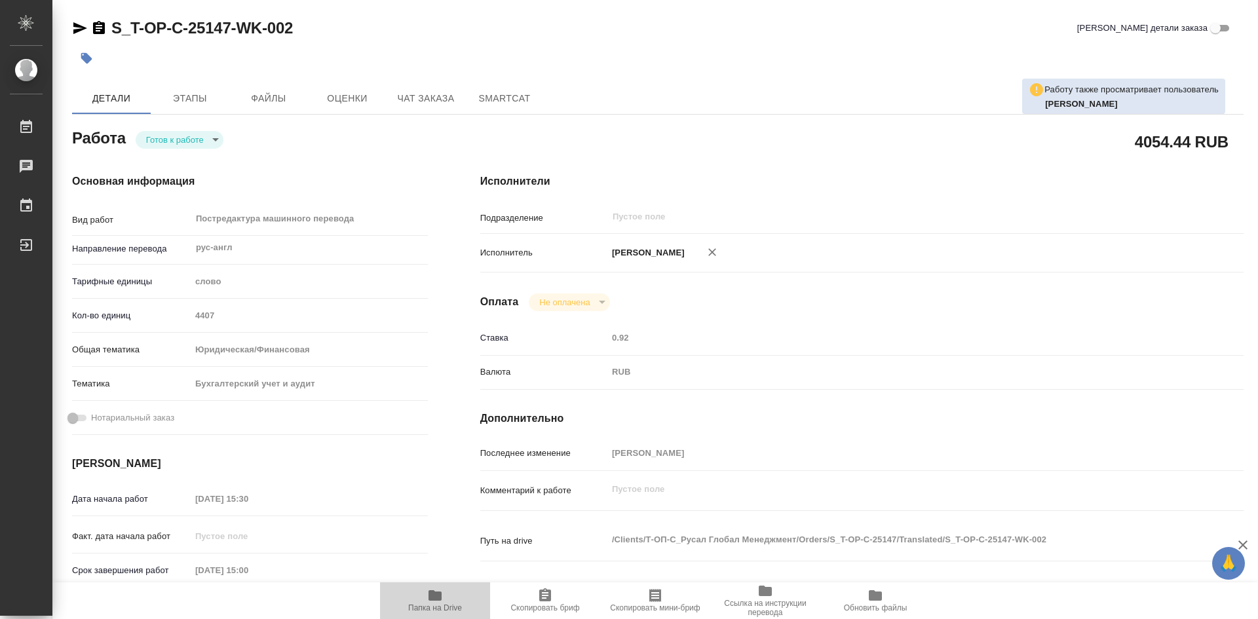
type textarea "x"
click at [437, 594] on icon "button" at bounding box center [434, 595] width 13 height 10
type textarea "x"
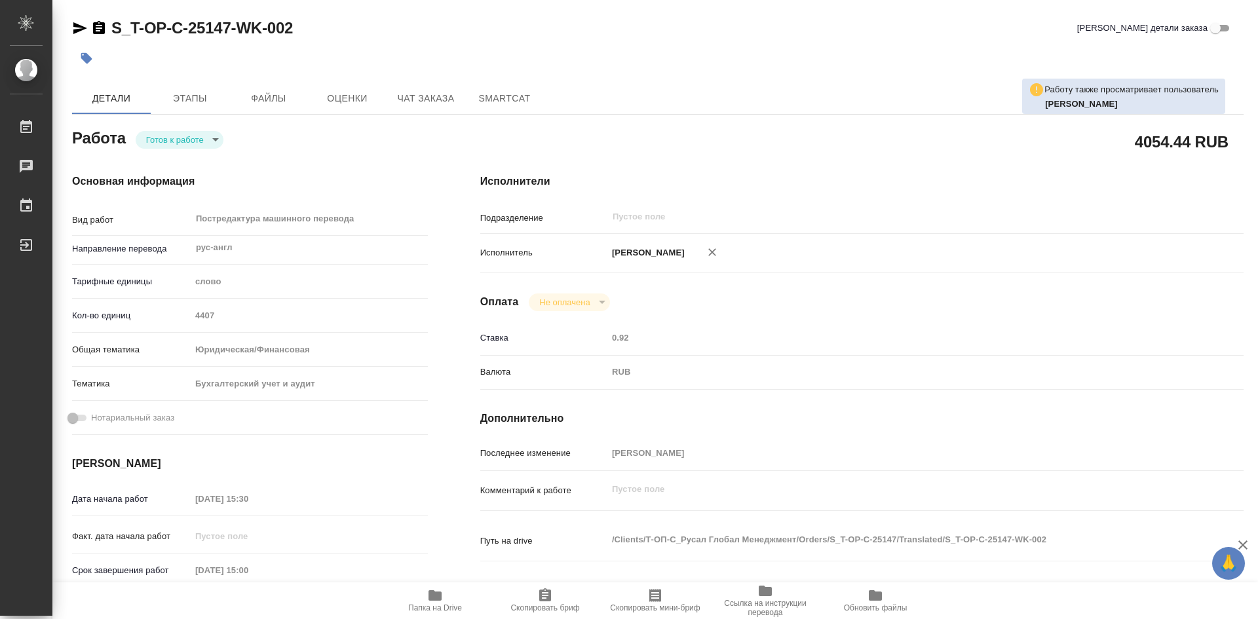
type textarea "x"
click at [433, 592] on icon "button" at bounding box center [434, 595] width 13 height 10
type textarea "x"
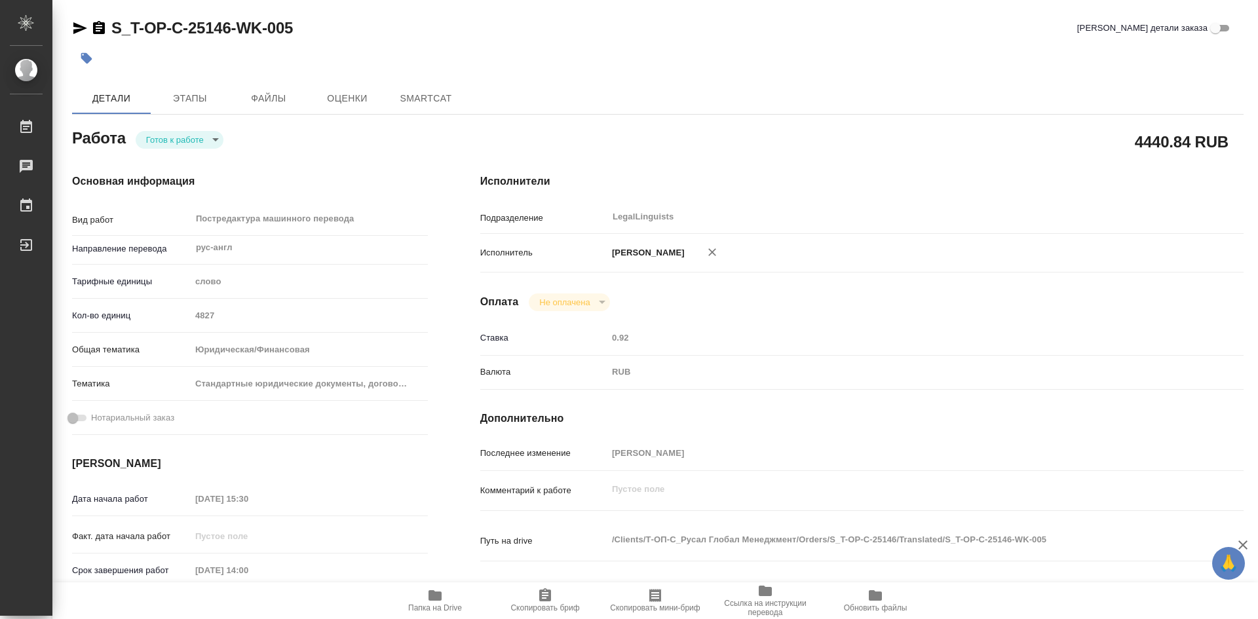
type textarea "x"
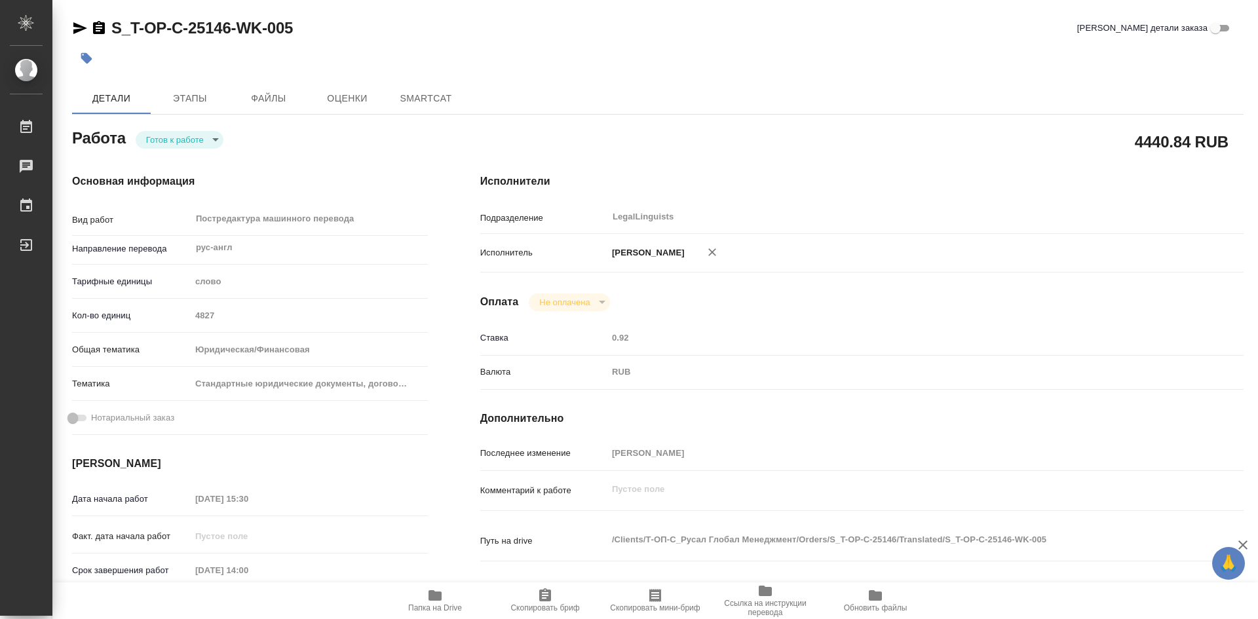
type textarea "x"
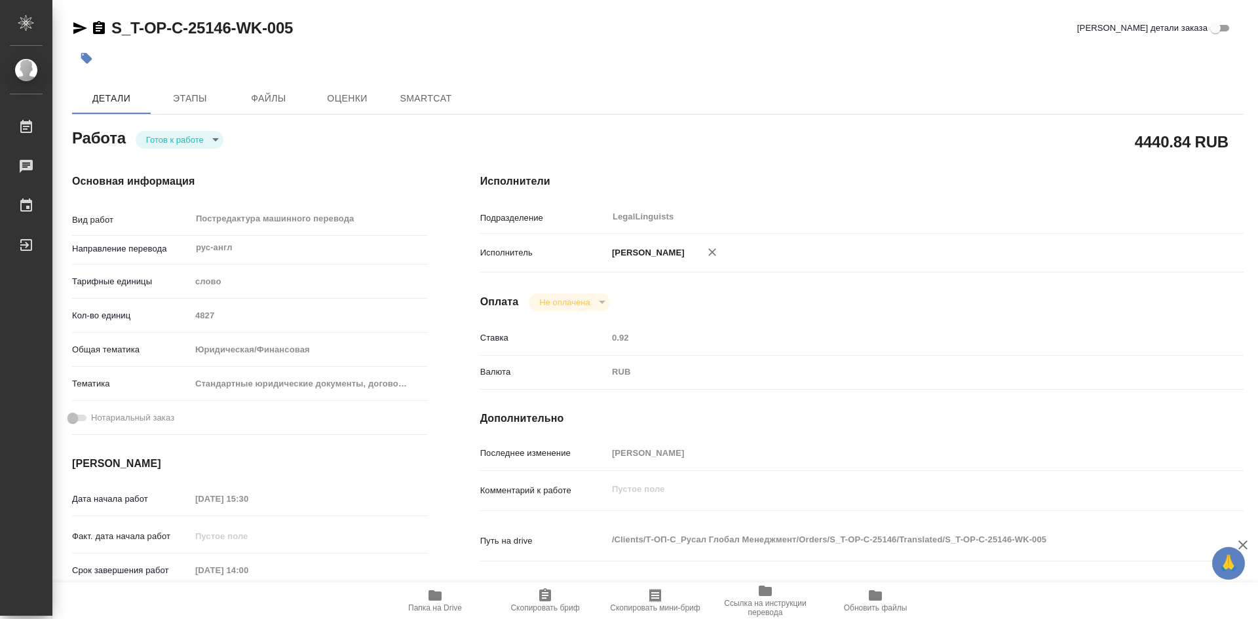
type textarea "x"
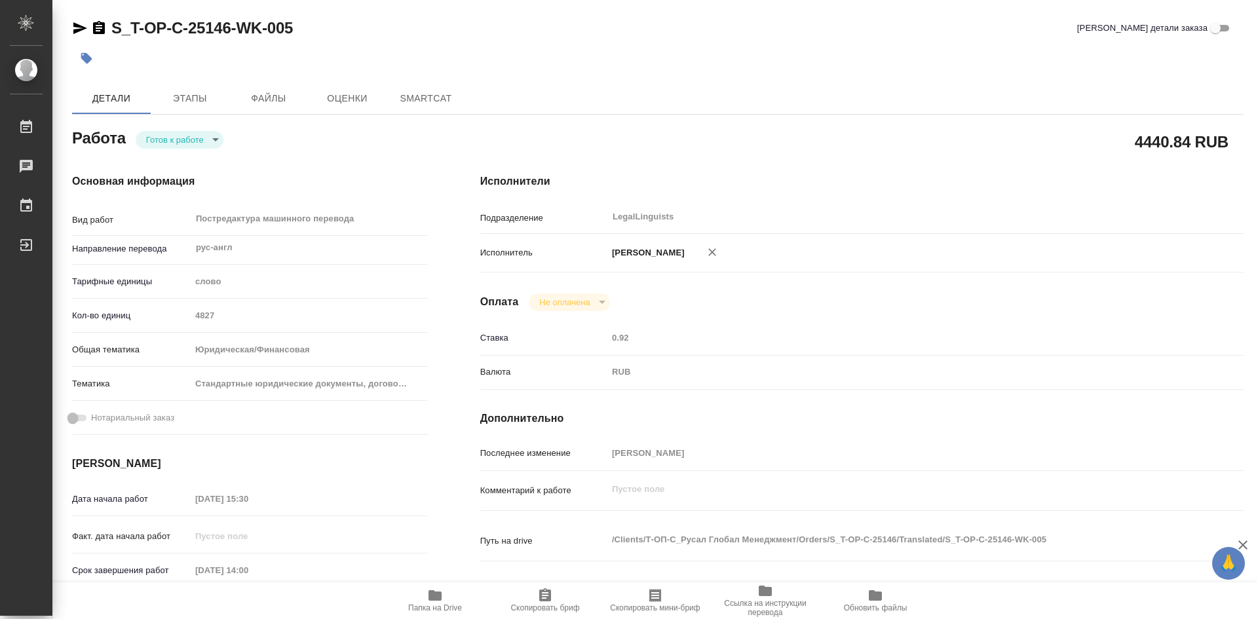
type textarea "x"
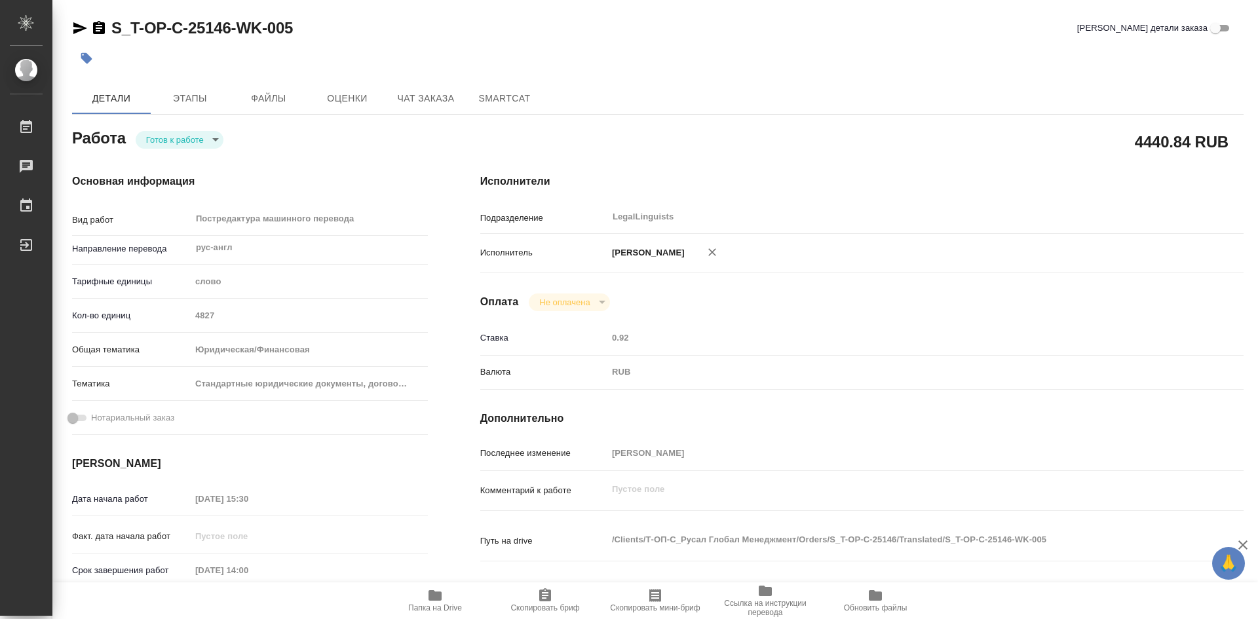
type textarea "x"
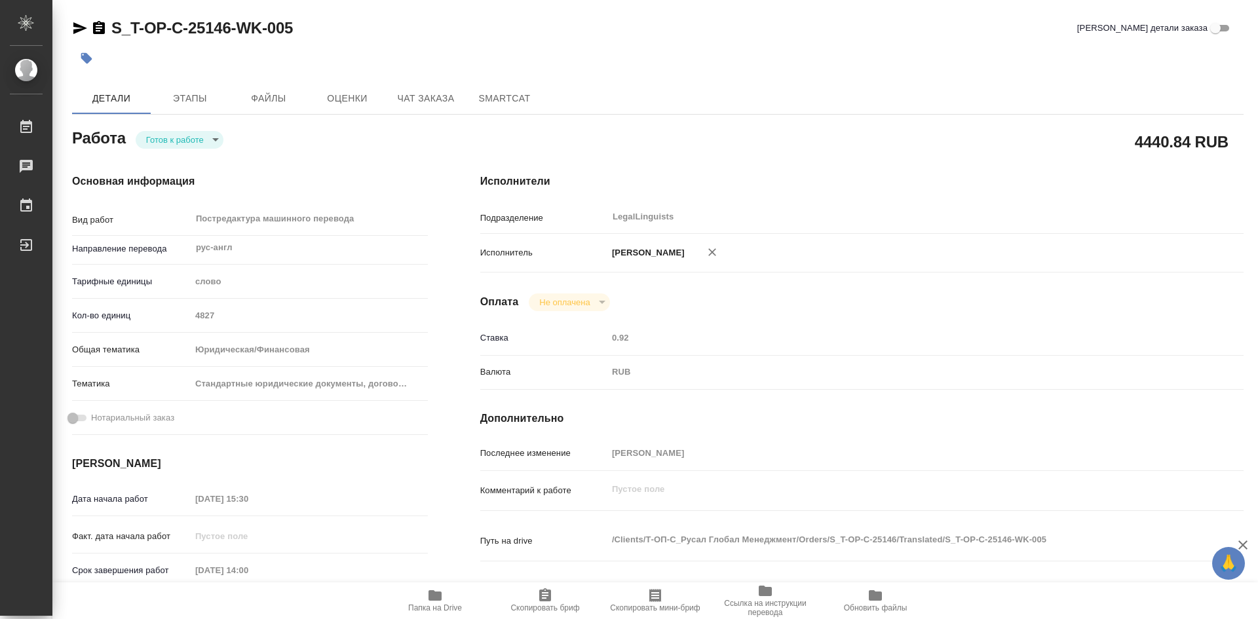
type textarea "x"
click at [435, 597] on icon "button" at bounding box center [434, 595] width 13 height 10
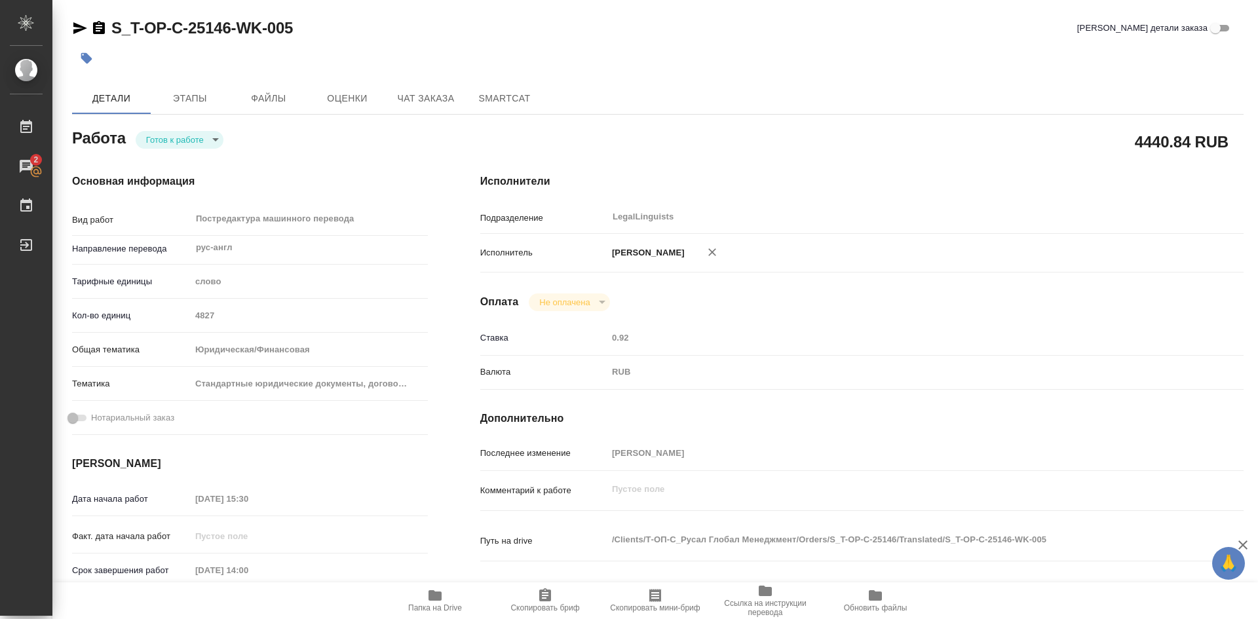
click at [435, 597] on icon "button" at bounding box center [434, 595] width 13 height 10
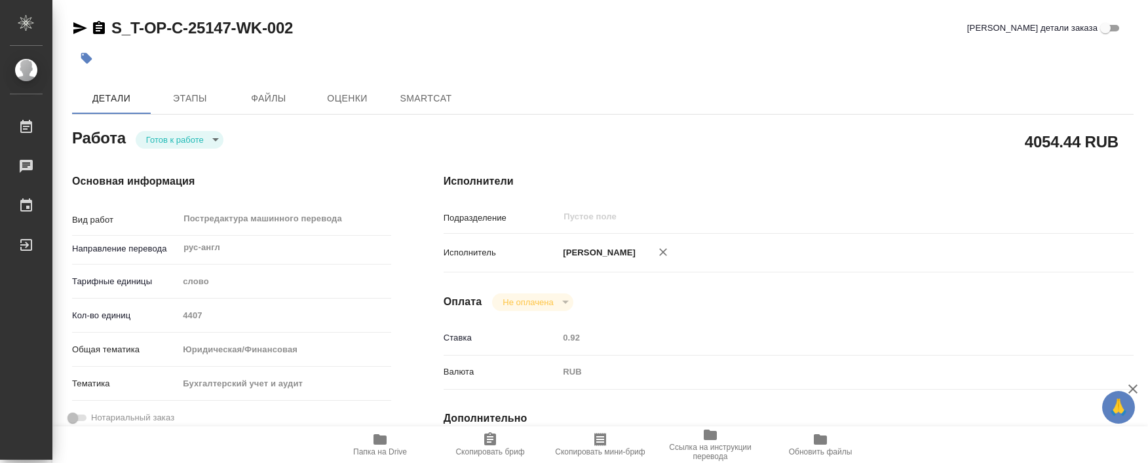
type textarea "x"
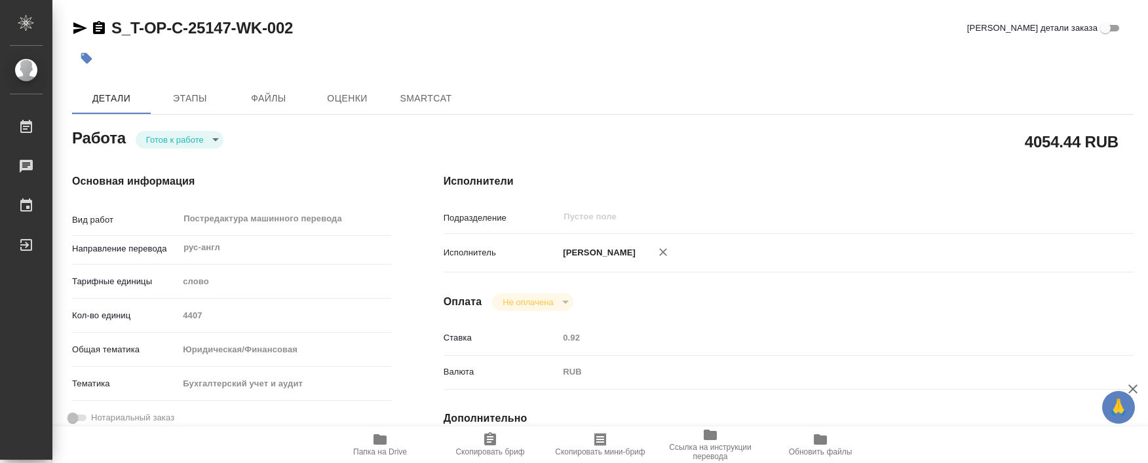
type textarea "x"
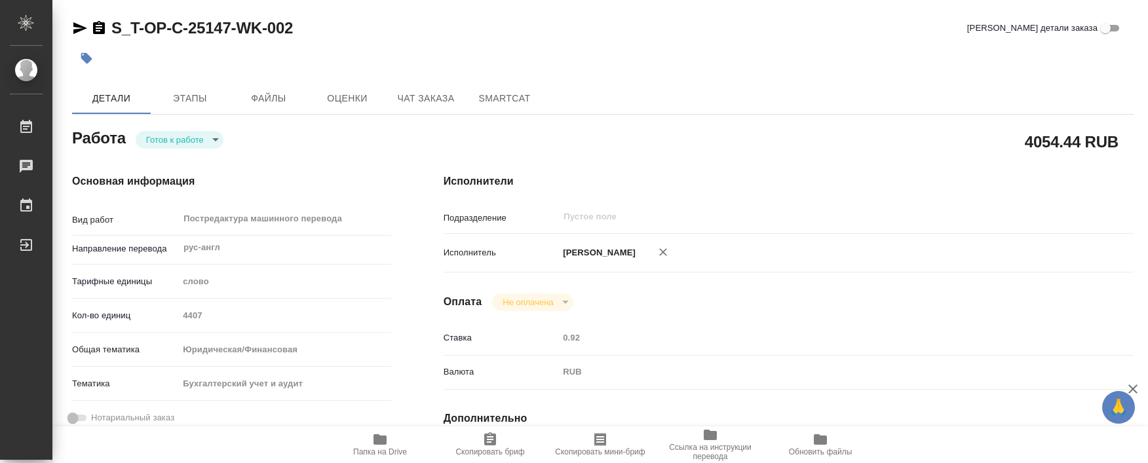
type textarea "x"
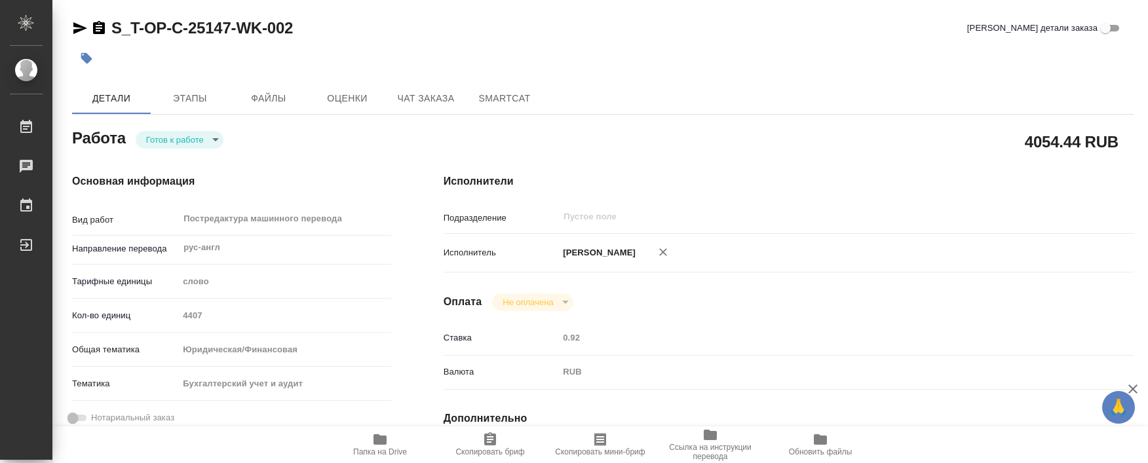
type textarea "x"
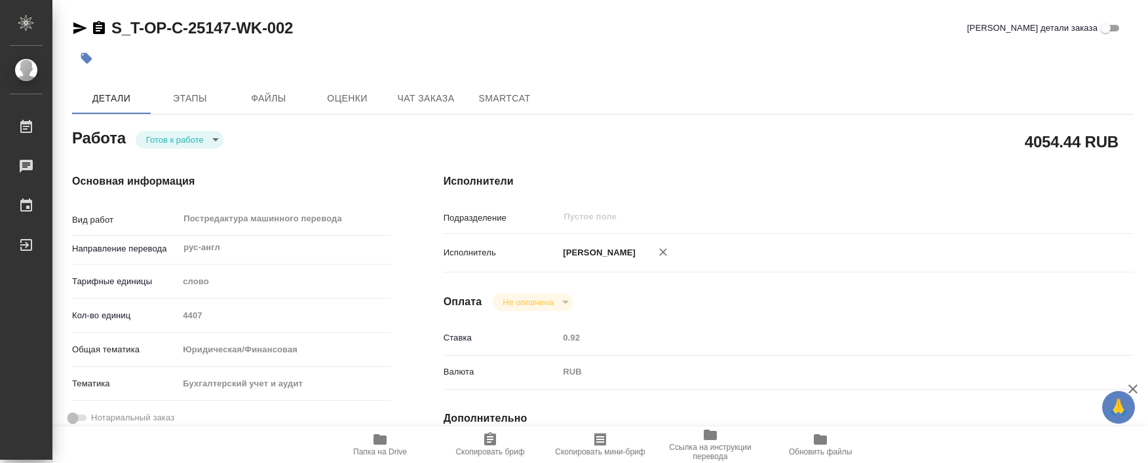
click at [491, 444] on icon "button" at bounding box center [490, 438] width 12 height 13
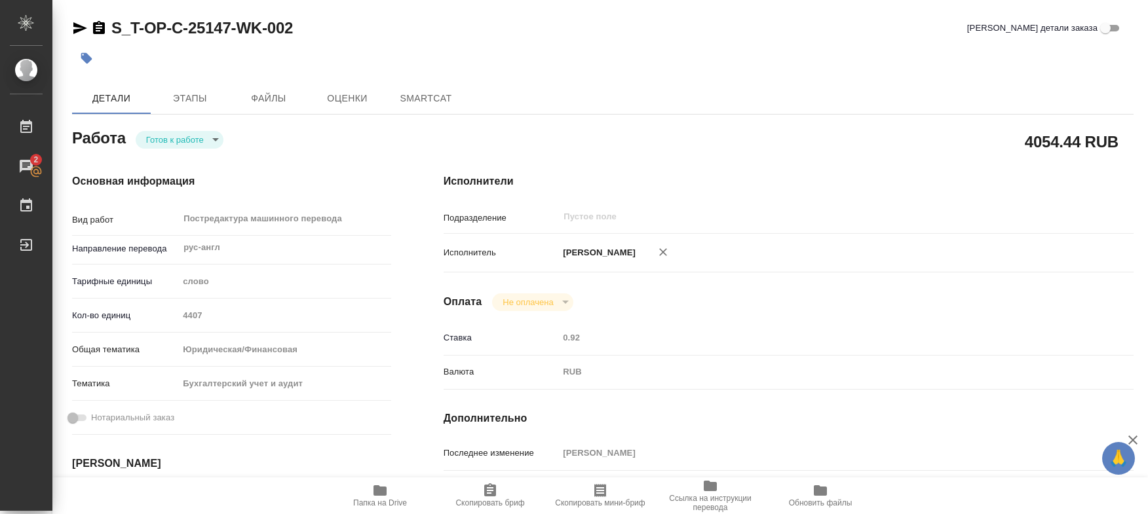
type textarea "x"
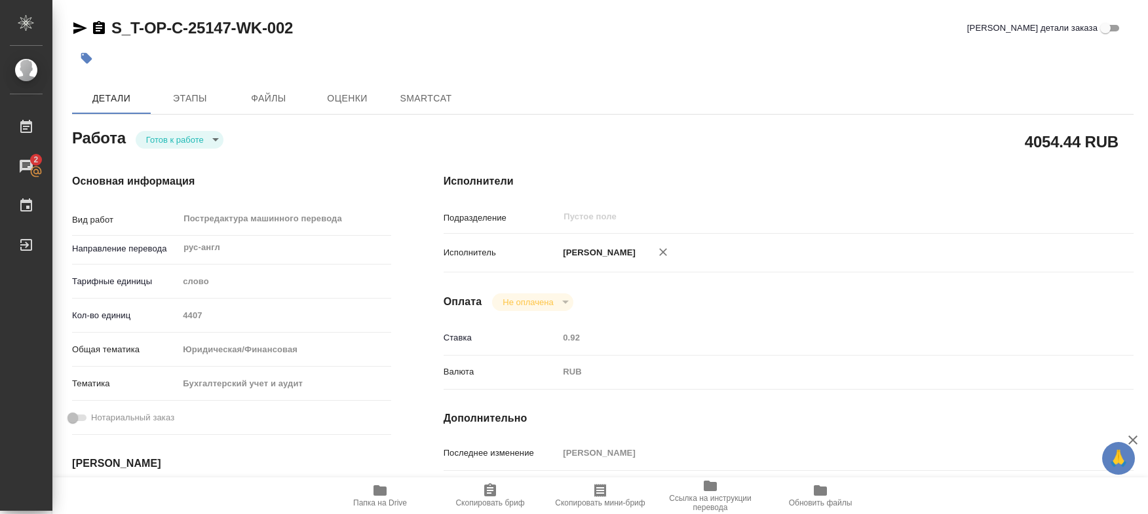
type textarea "x"
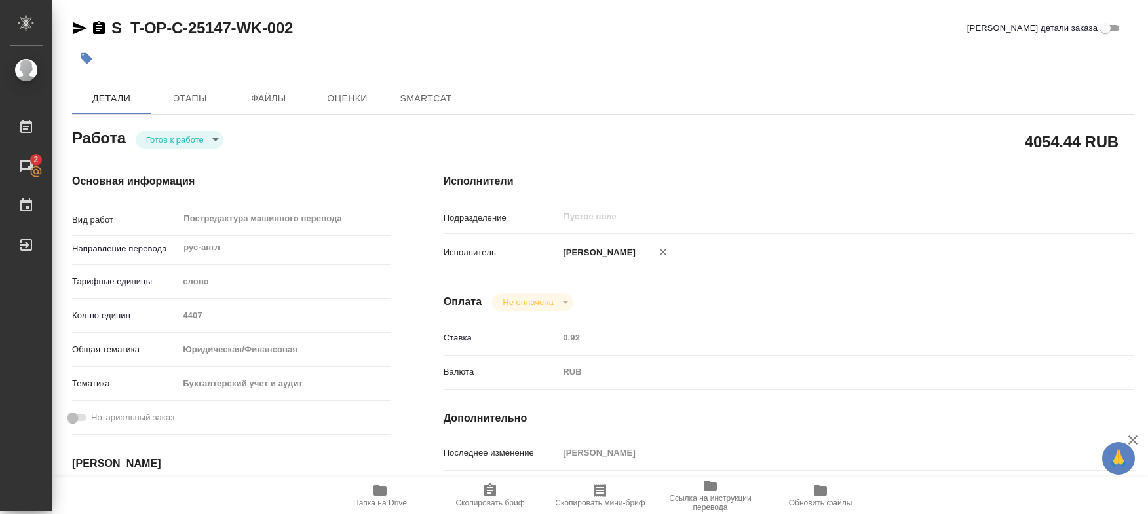
type textarea "x"
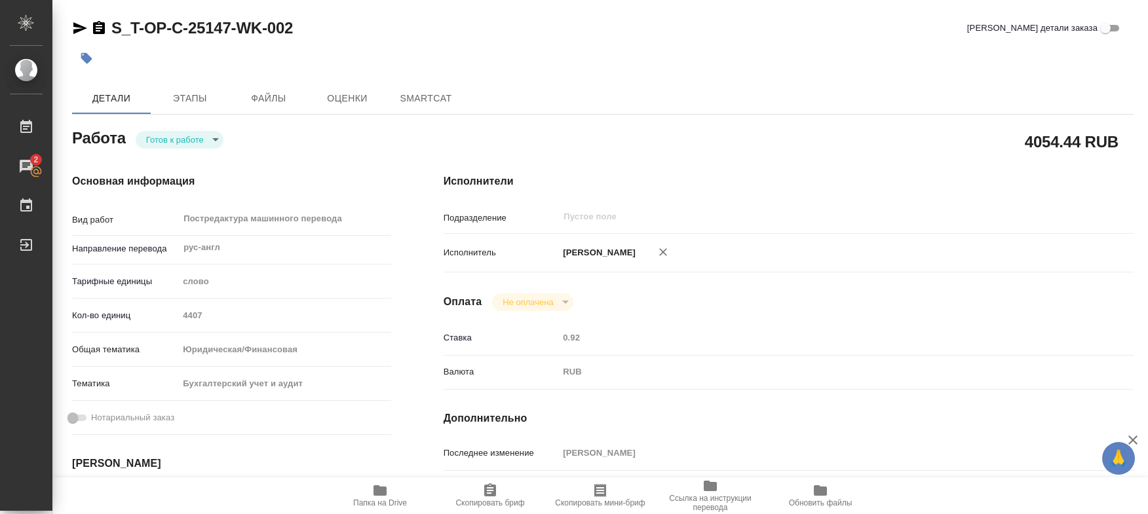
type textarea "x"
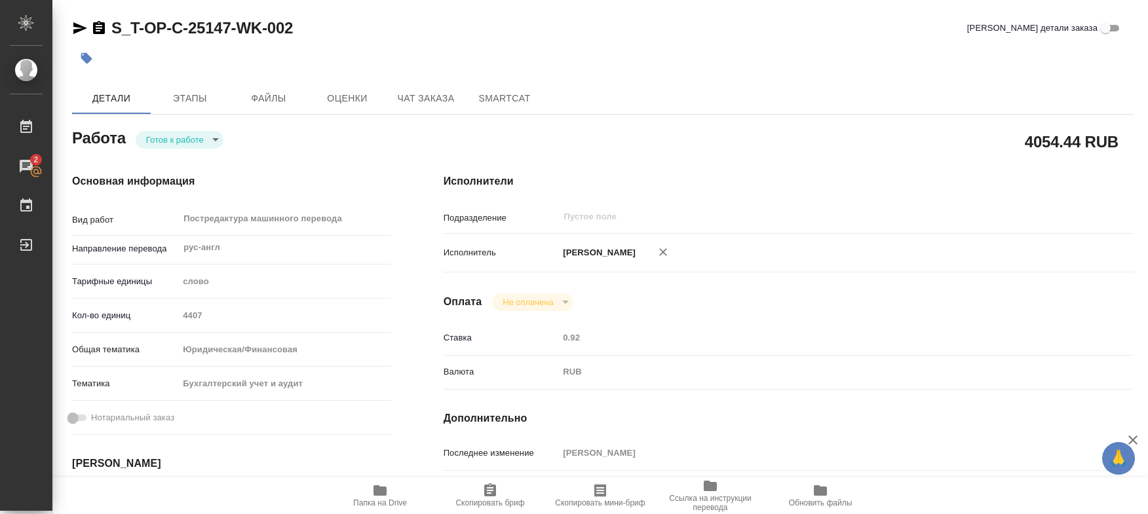
type textarea "x"
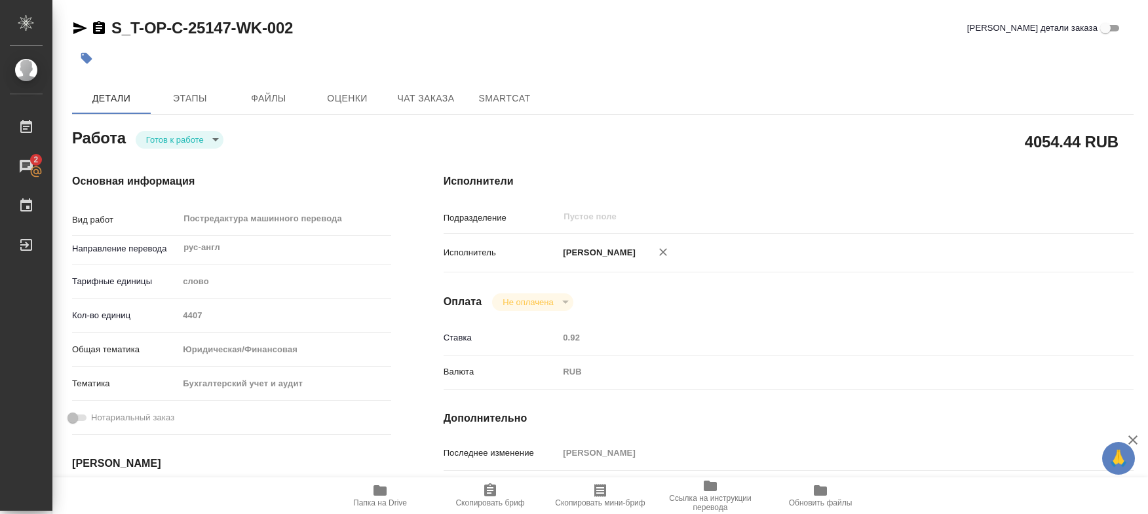
click at [383, 495] on icon "button" at bounding box center [379, 490] width 13 height 10
type textarea "x"
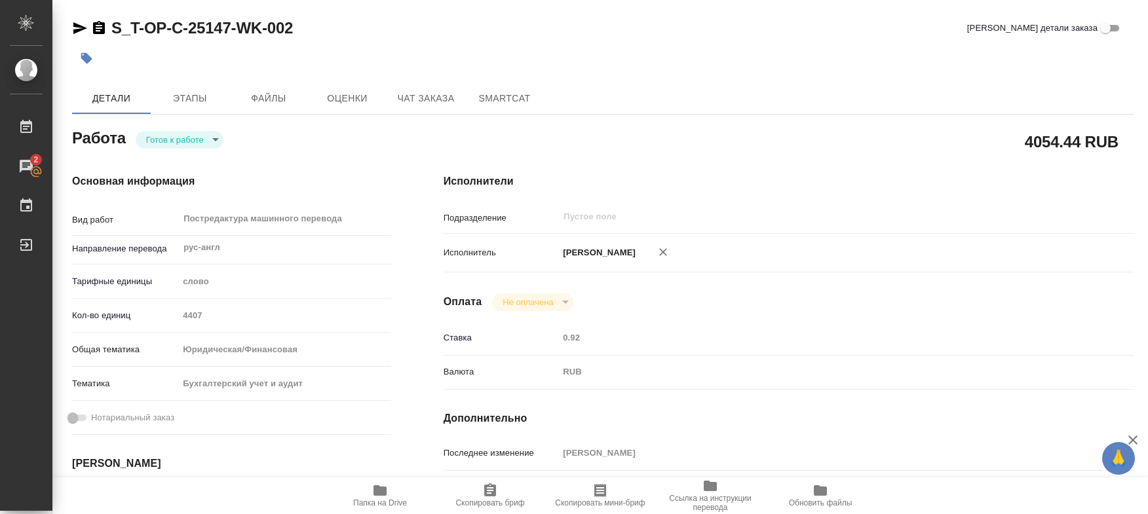
type textarea "x"
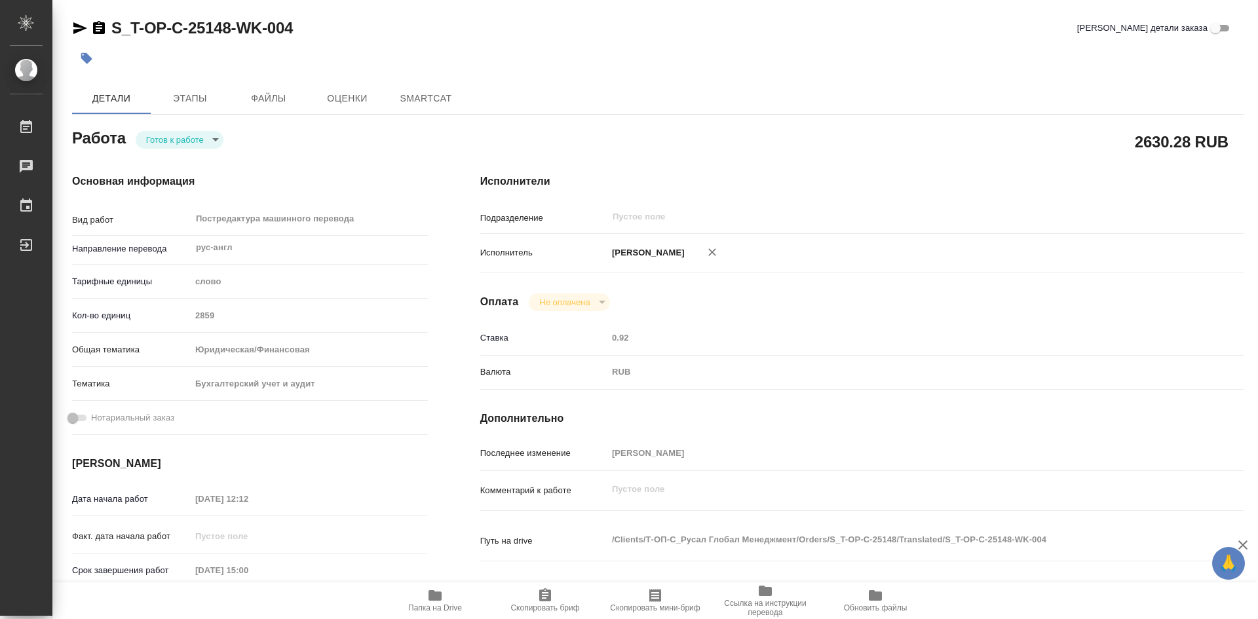
type textarea "x"
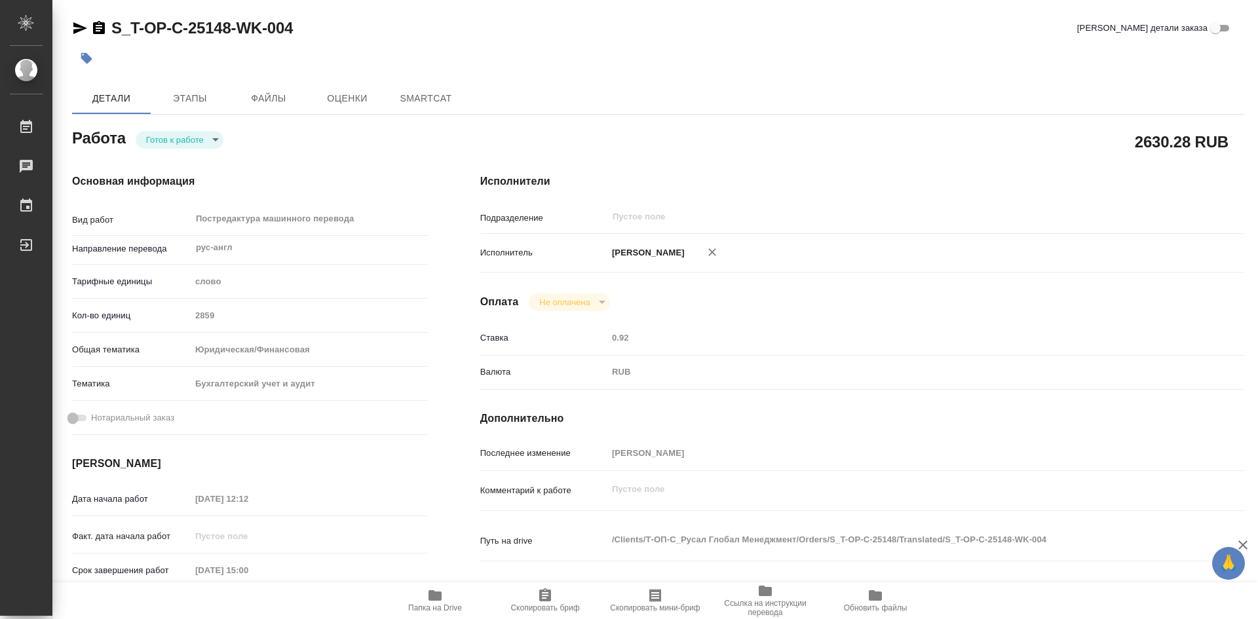
type textarea "x"
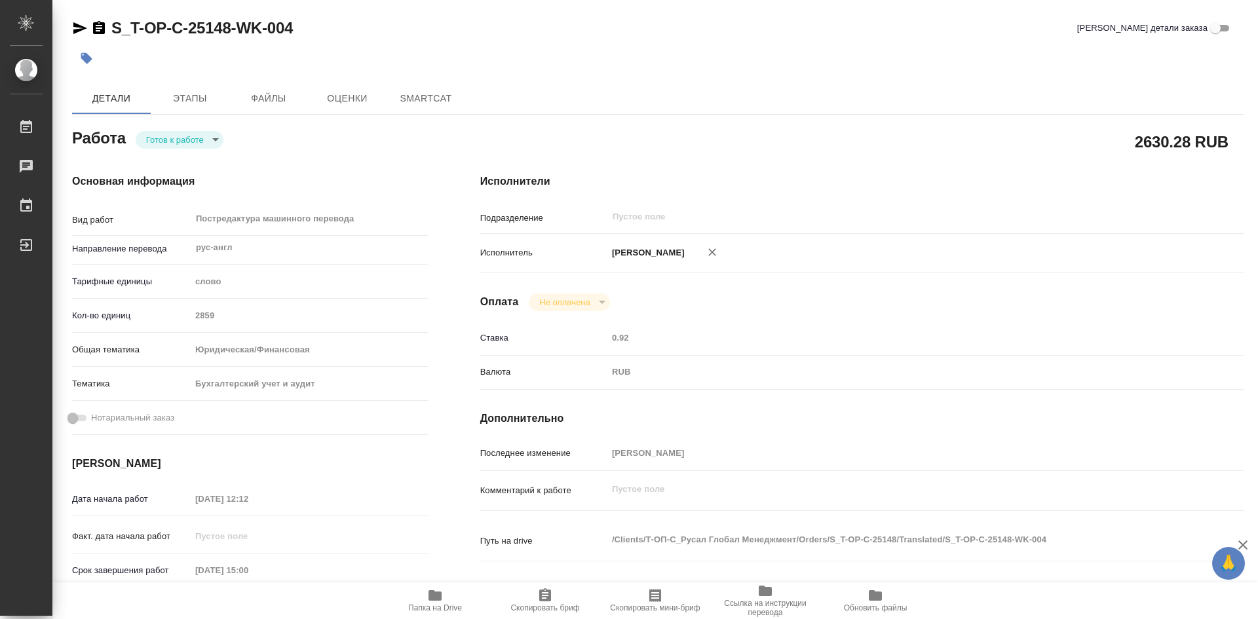
type textarea "x"
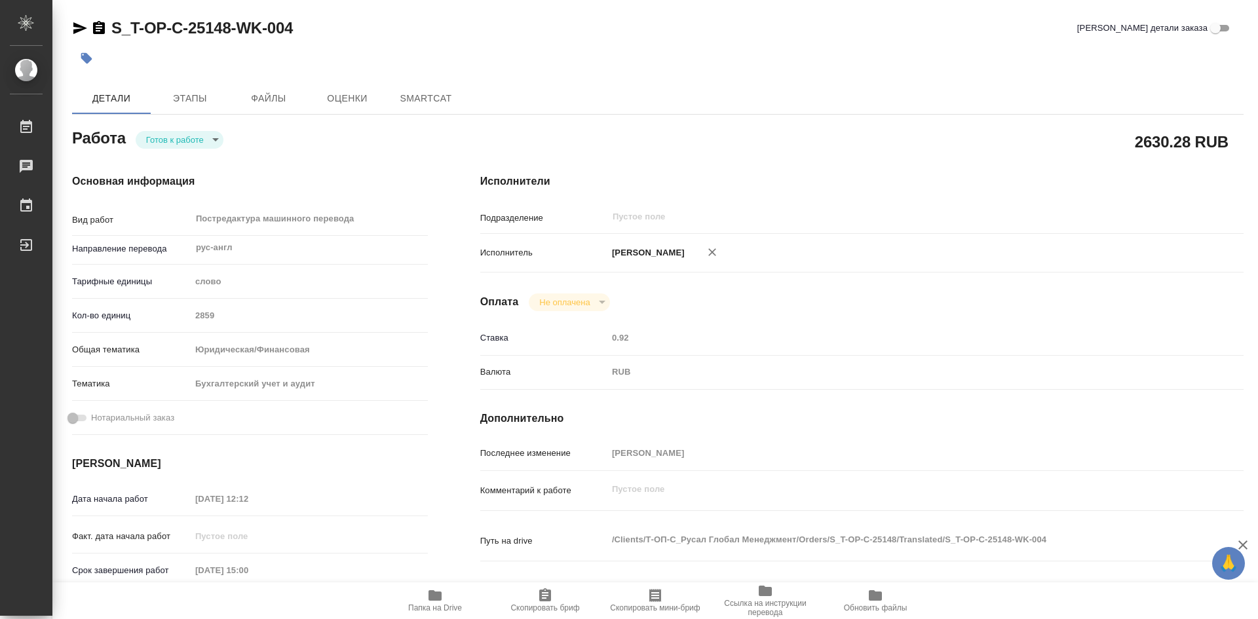
type textarea "x"
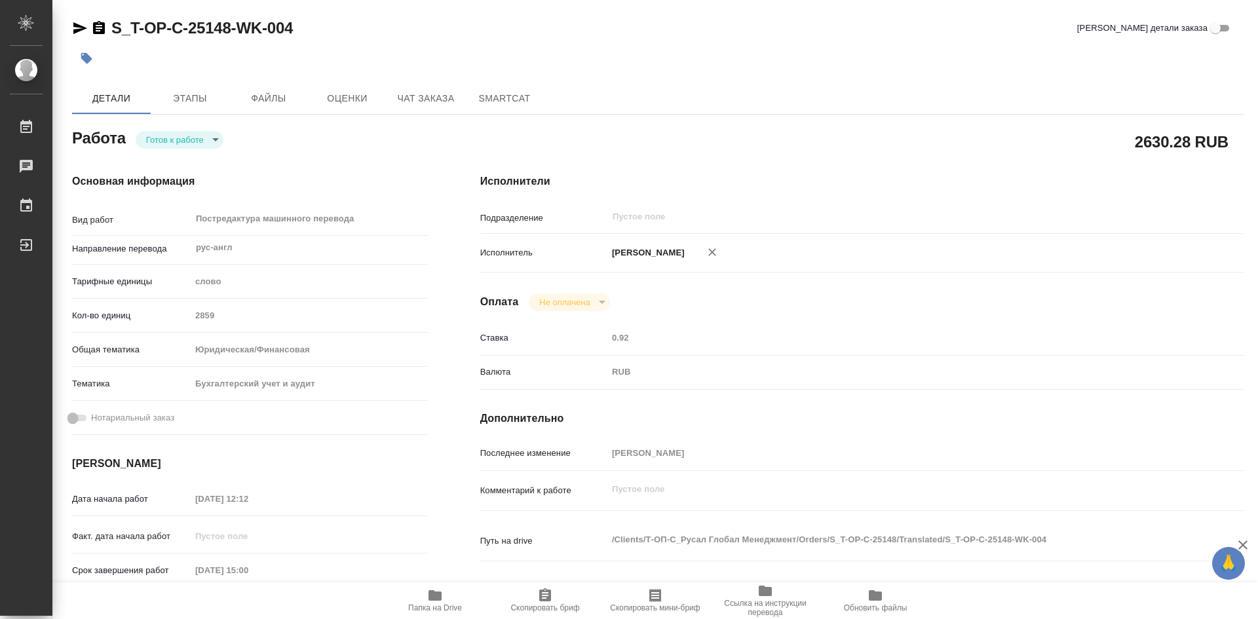
type textarea "x"
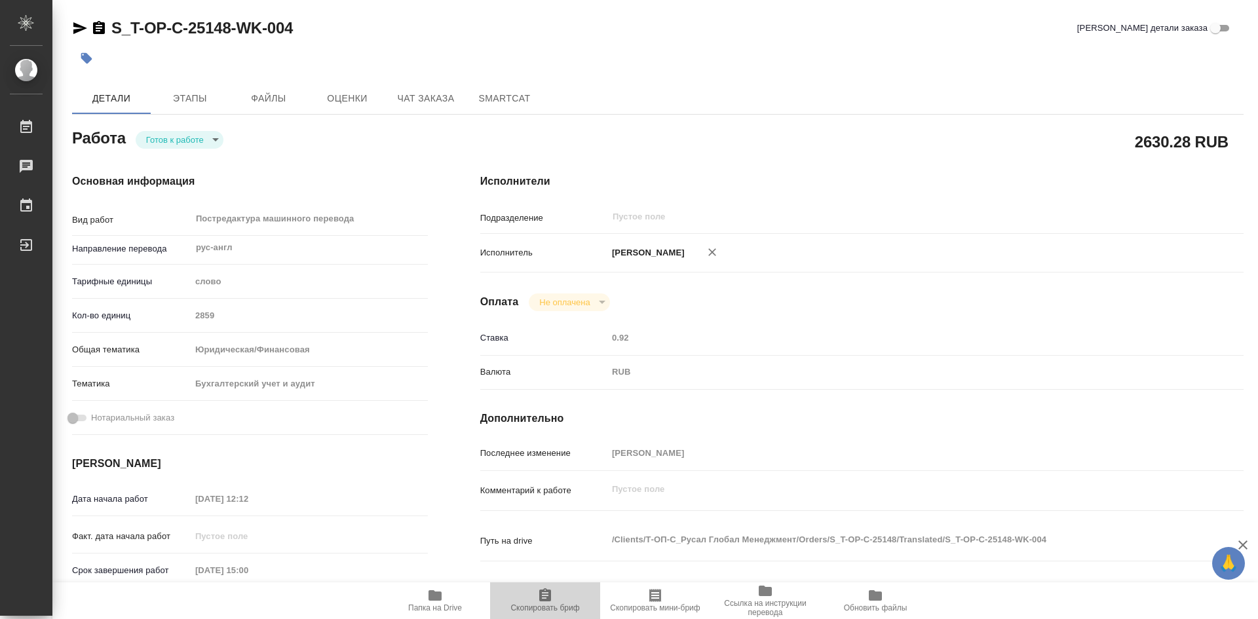
click at [545, 595] on icon "button" at bounding box center [545, 596] width 16 height 16
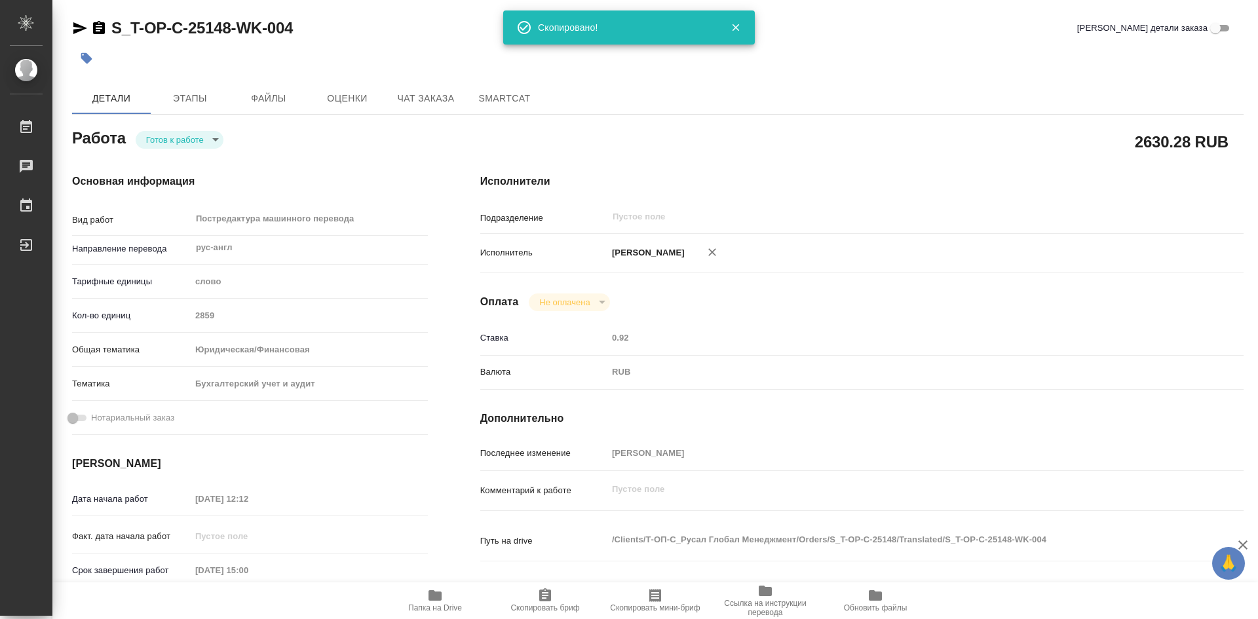
type textarea "x"
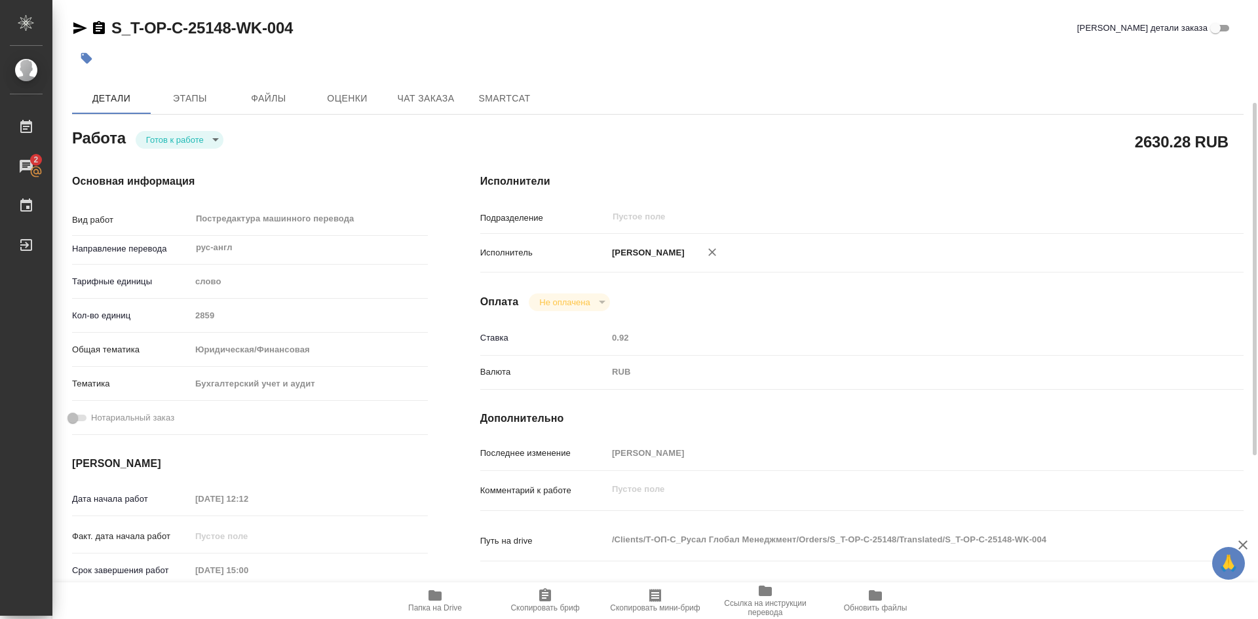
scroll to position [66, 0]
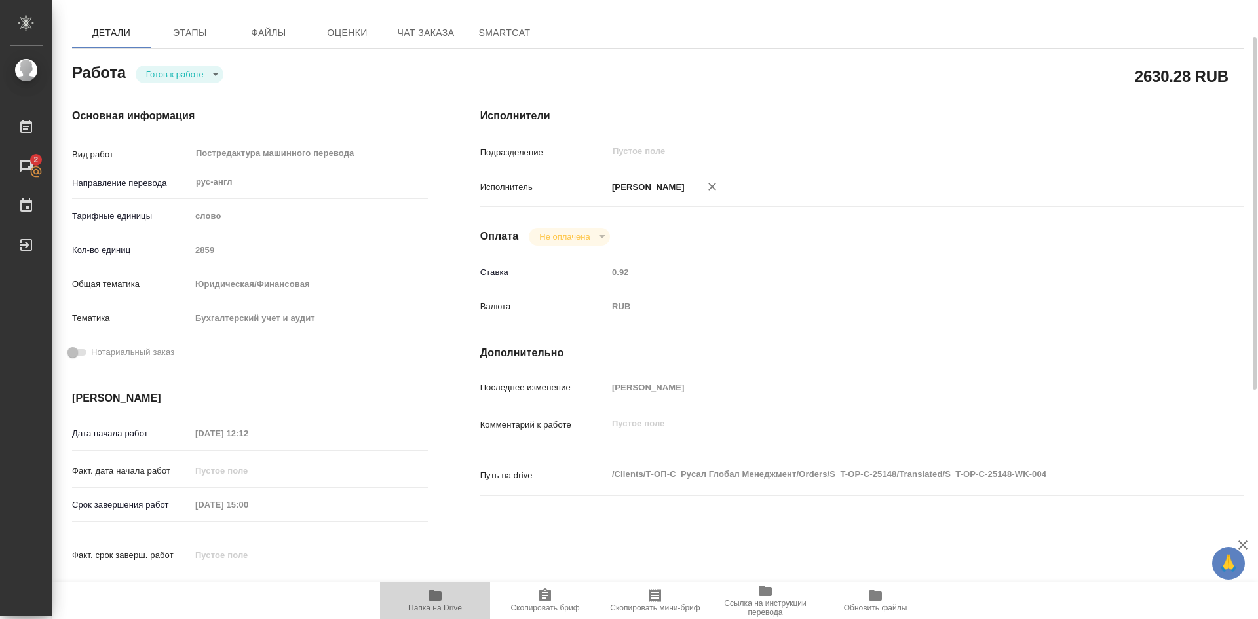
click at [431, 593] on icon "button" at bounding box center [434, 595] width 13 height 10
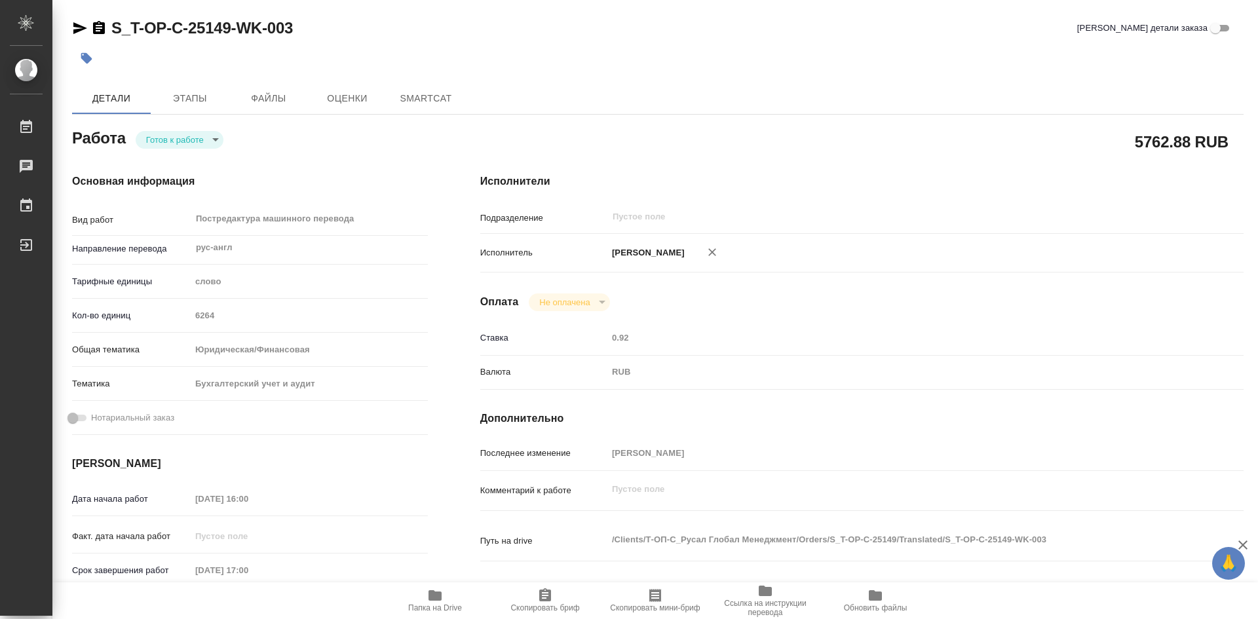
type textarea "x"
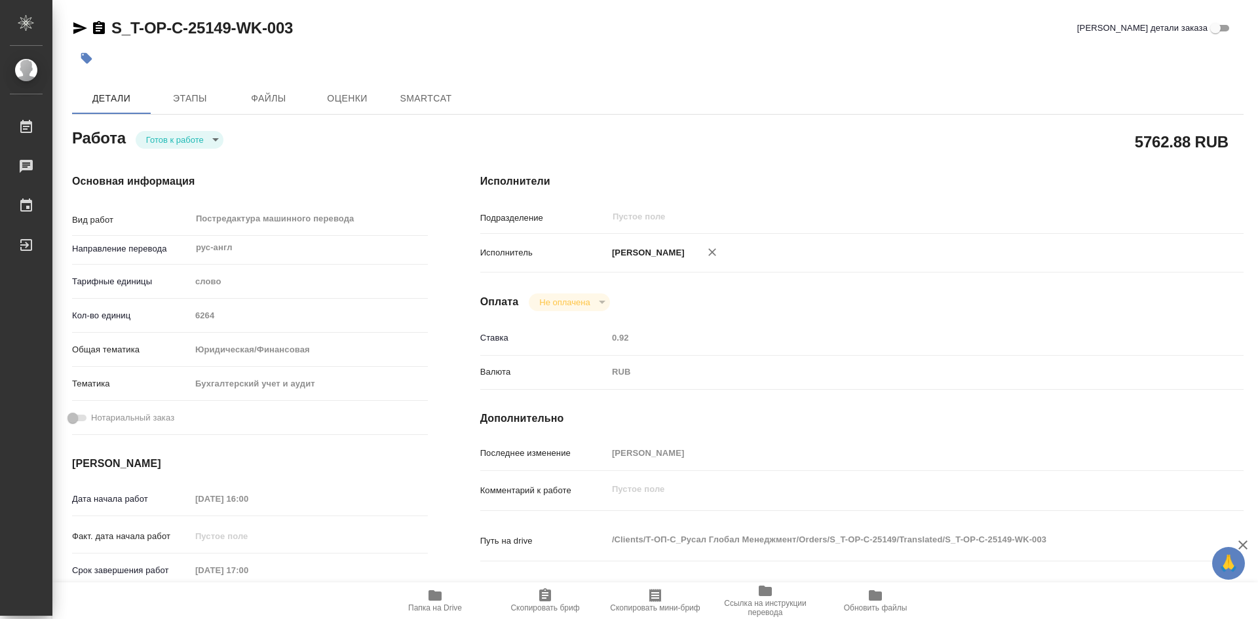
type textarea "x"
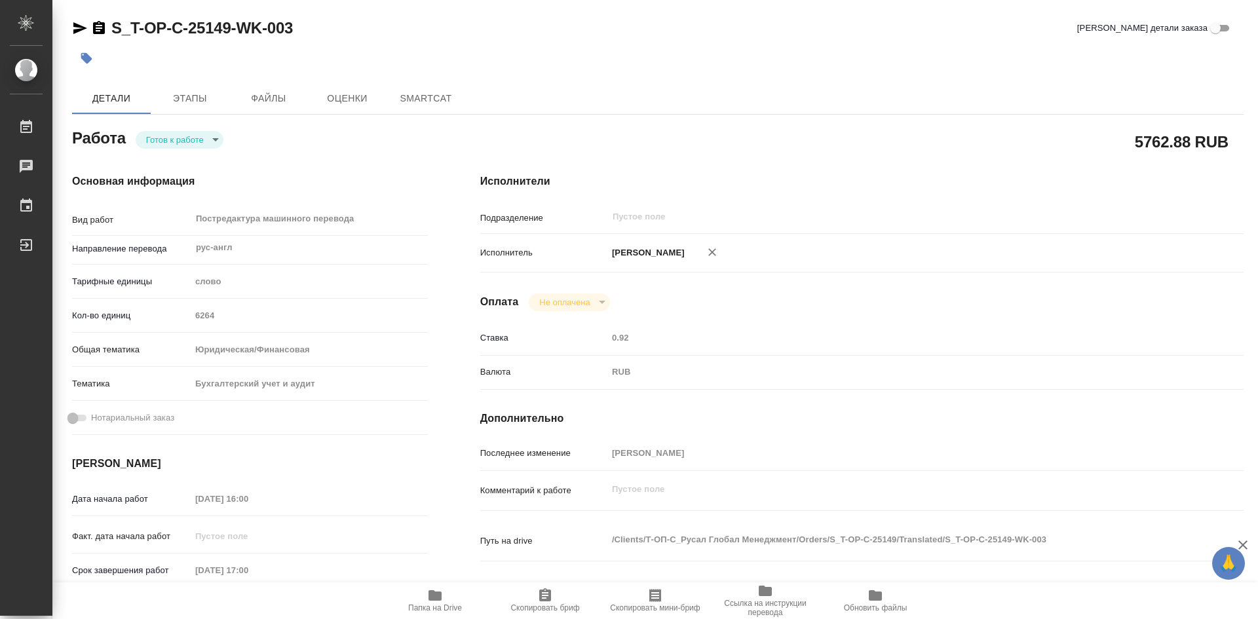
type textarea "x"
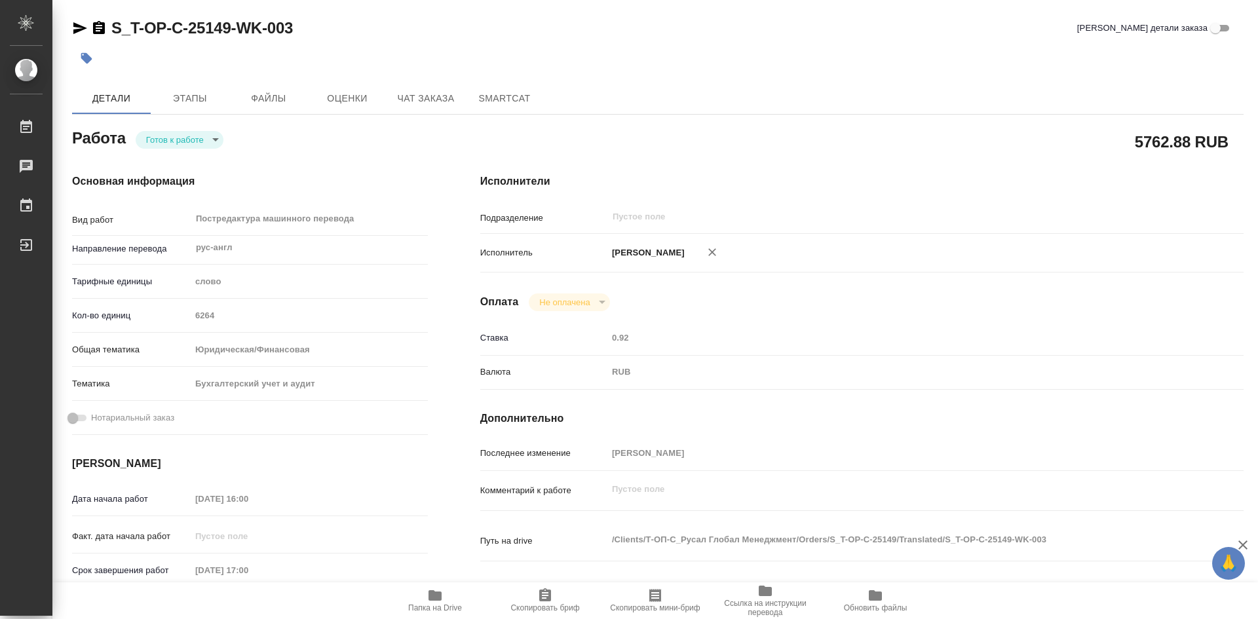
type textarea "x"
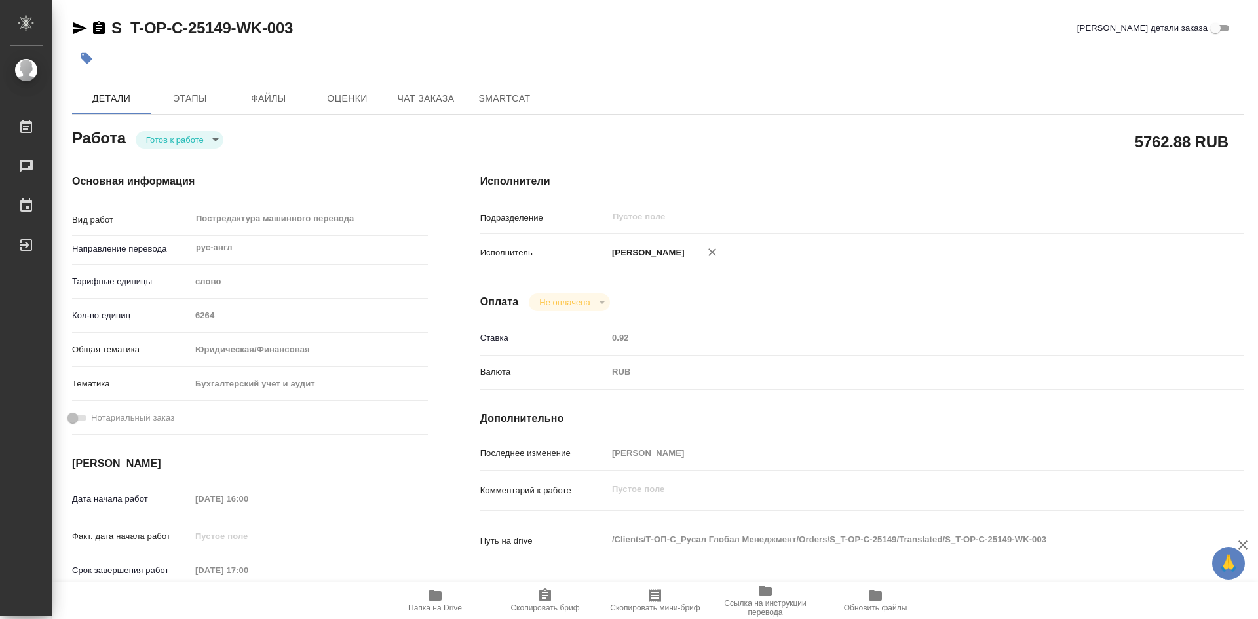
click at [542, 594] on icon "button" at bounding box center [545, 594] width 12 height 13
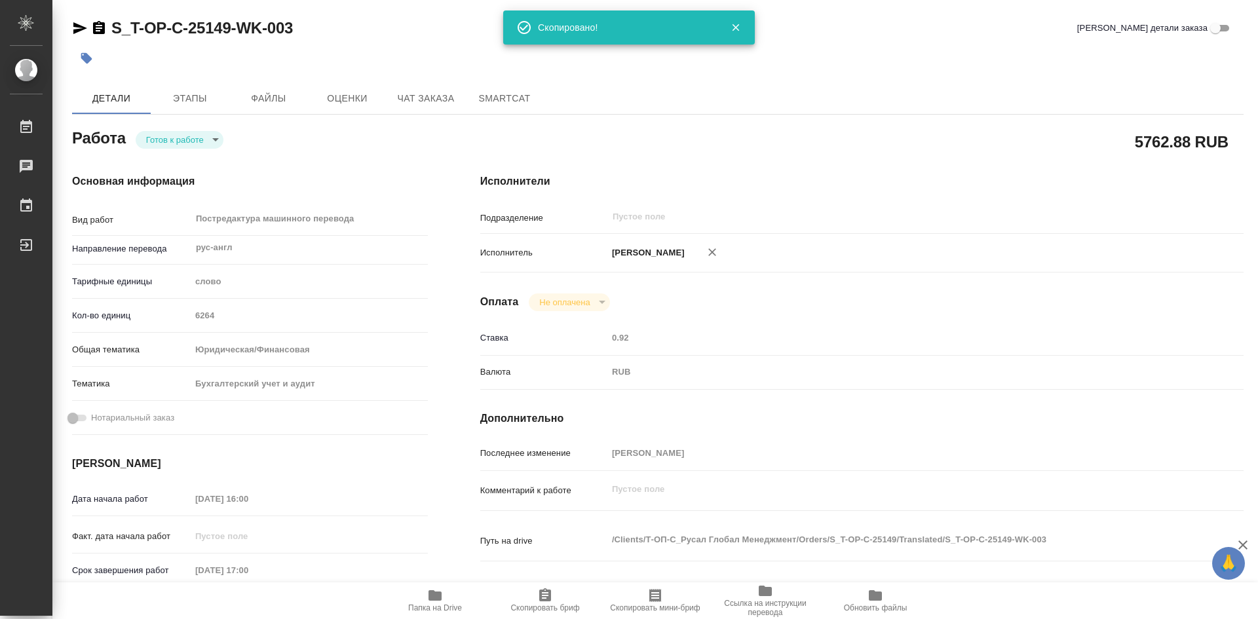
type textarea "x"
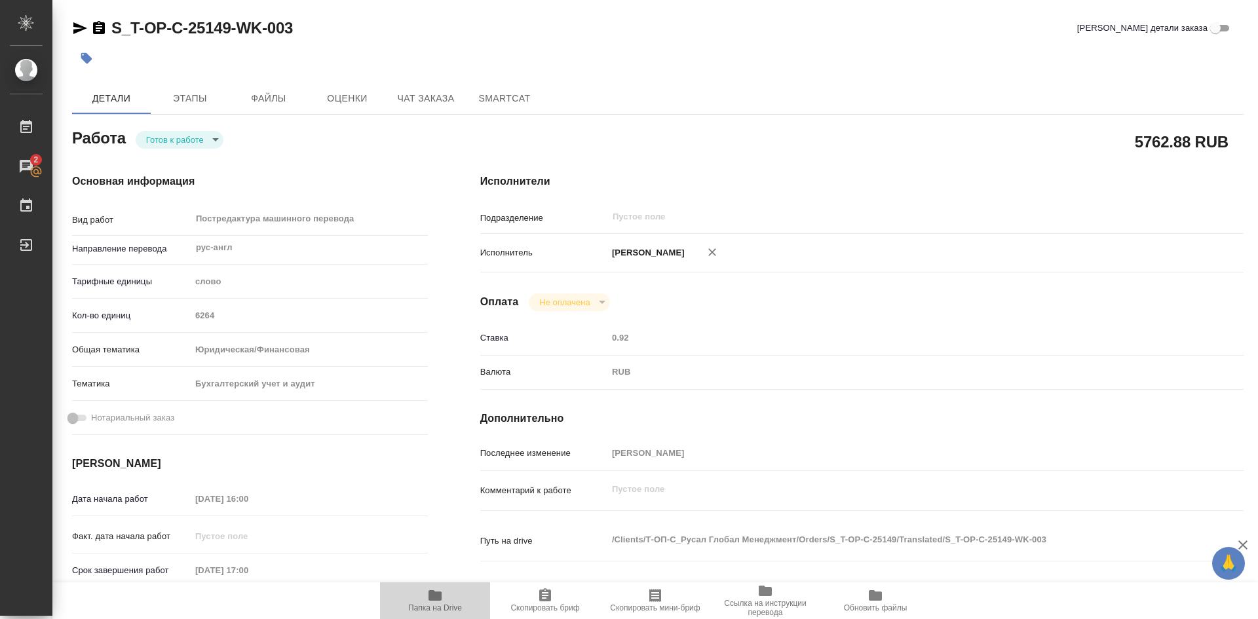
click at [430, 592] on icon "button" at bounding box center [434, 595] width 13 height 10
